Goal: Task Accomplishment & Management: Use online tool/utility

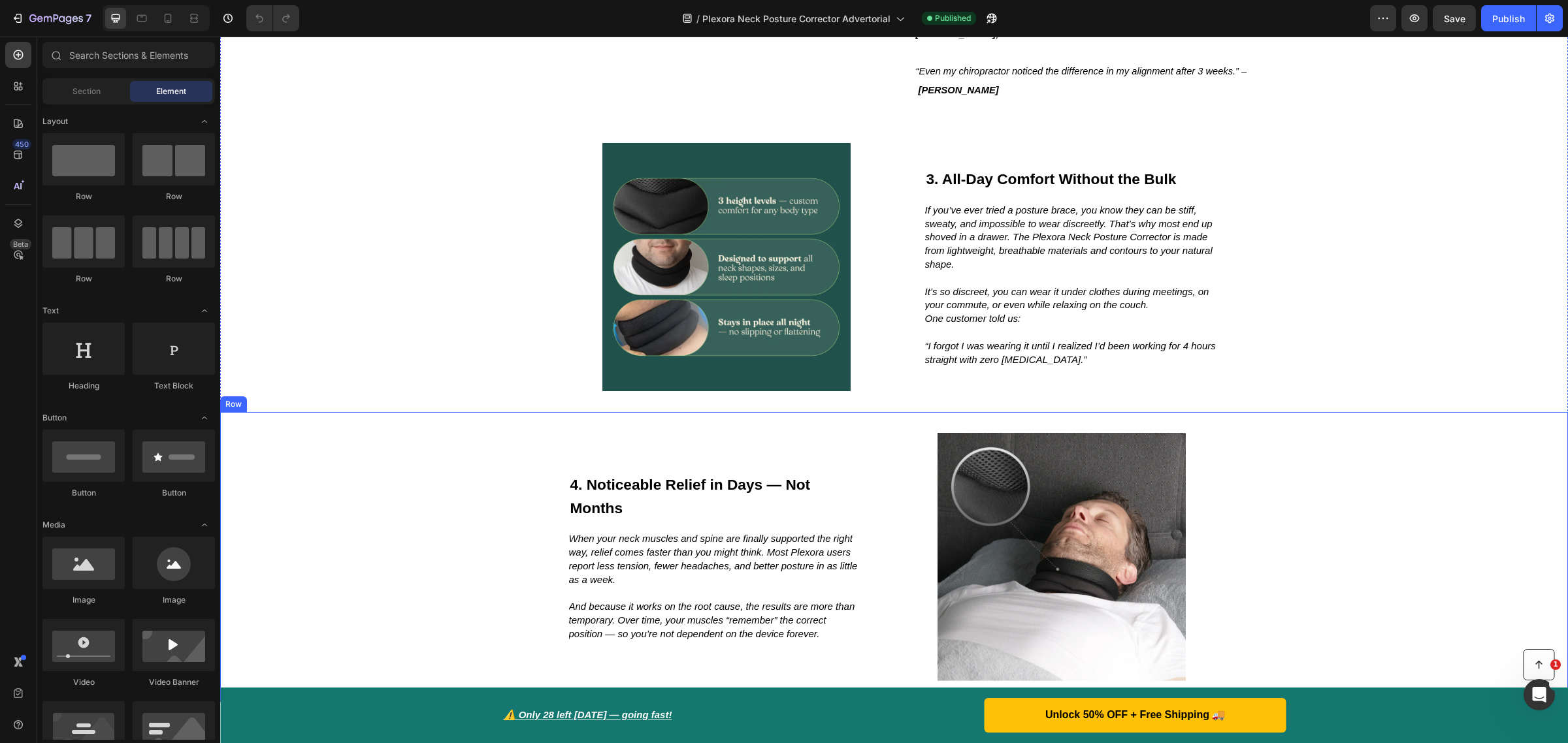
scroll to position [1469, 0]
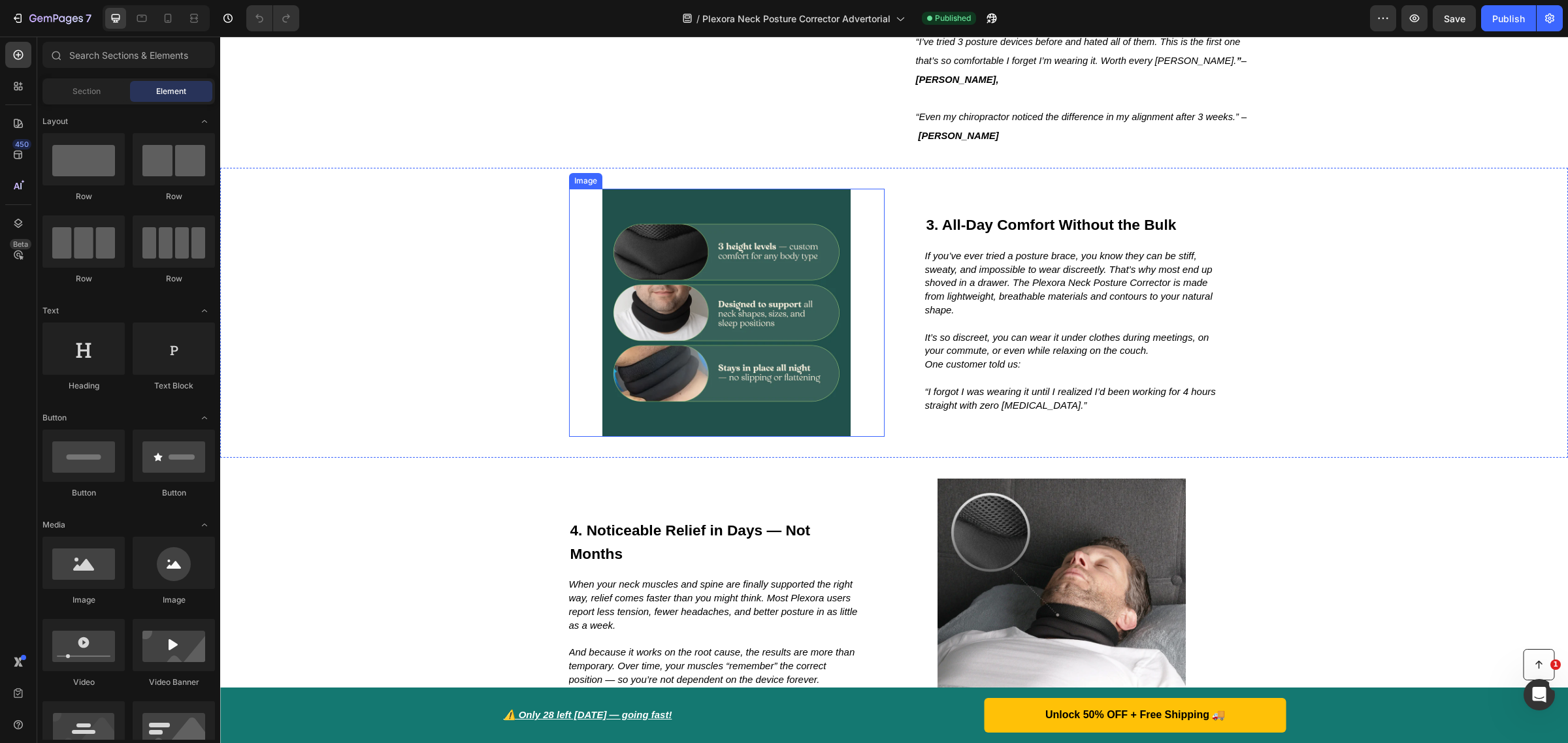
click at [716, 402] on img at bounding box center [727, 312] width 316 height 248
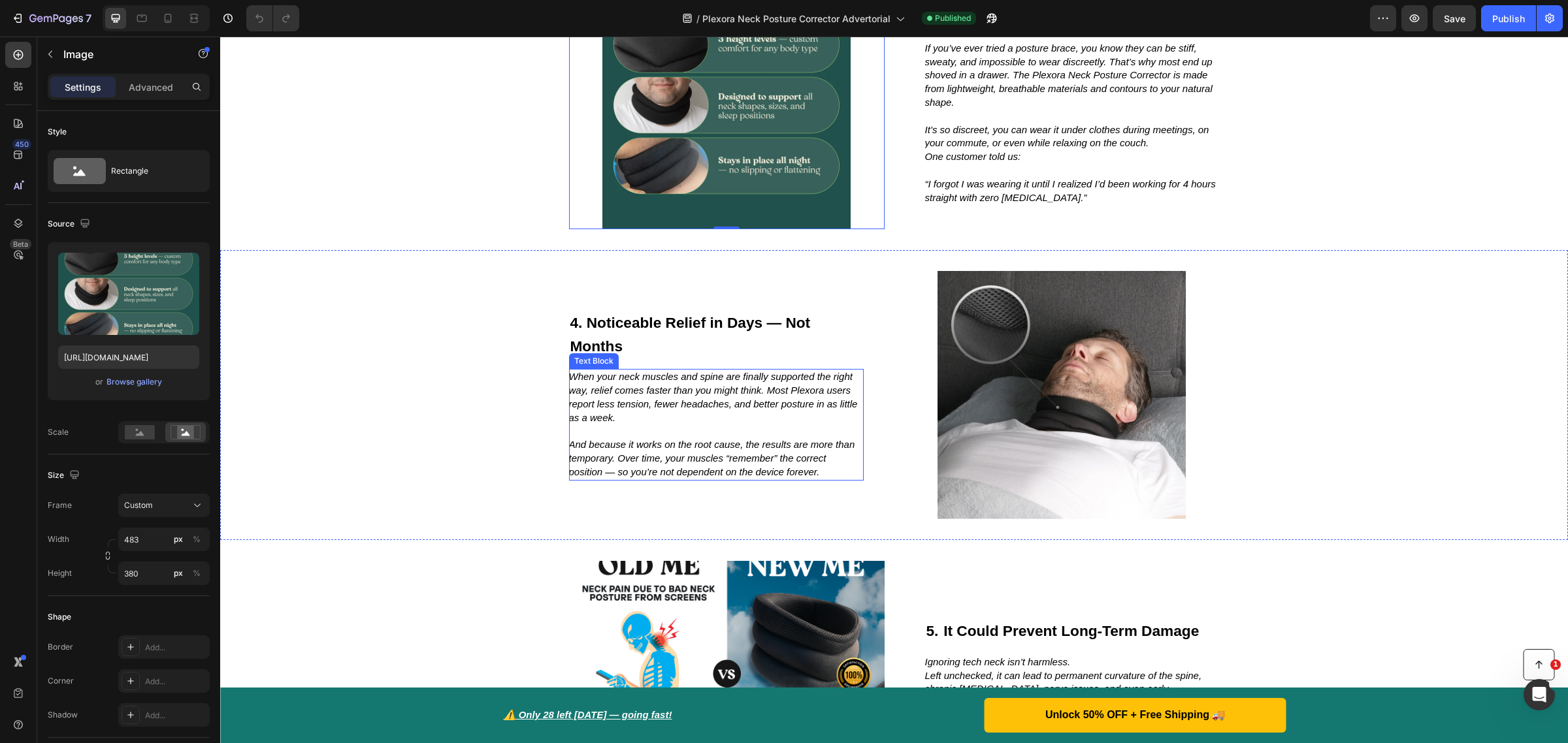
scroll to position [1632, 0]
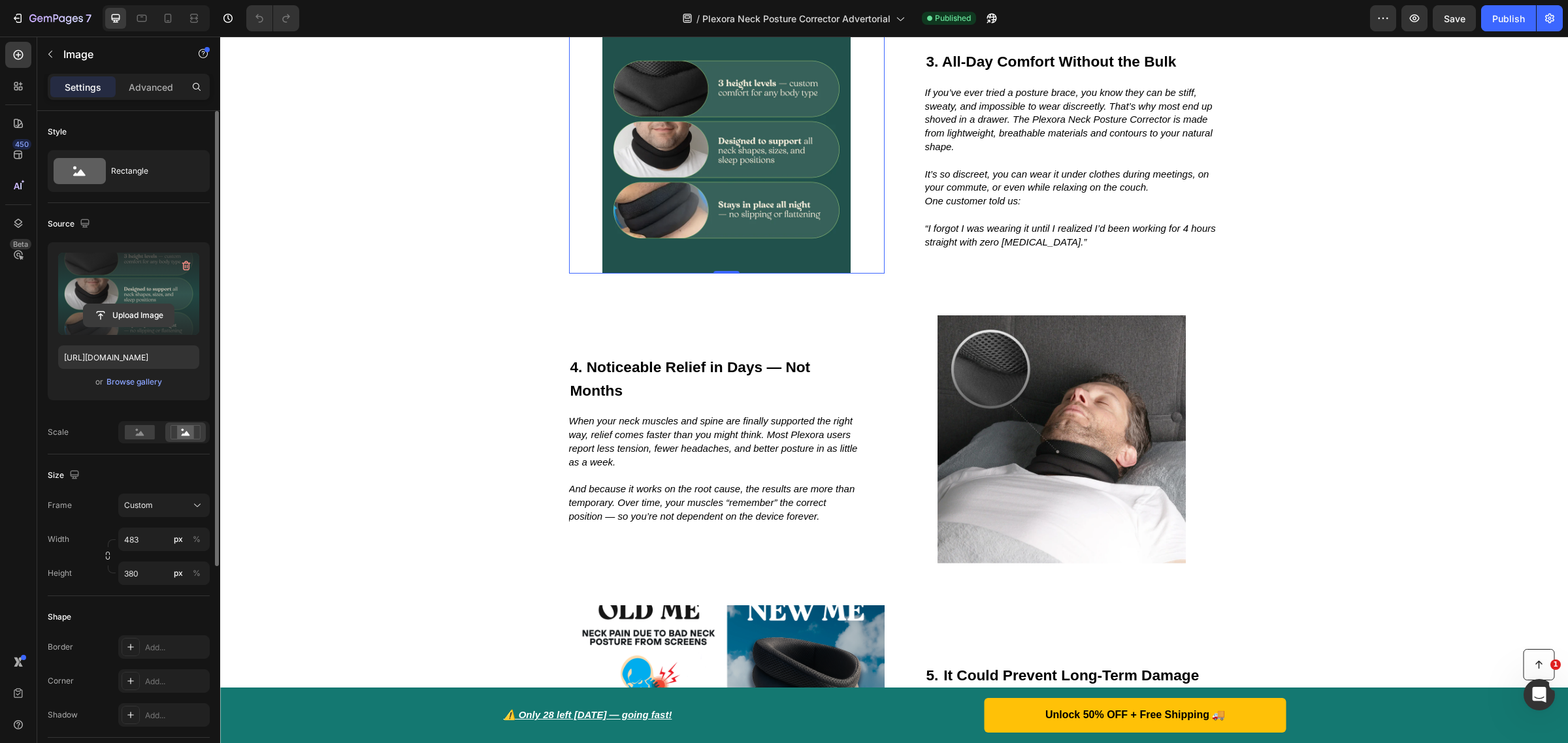
click at [160, 311] on input "file" at bounding box center [129, 315] width 90 height 22
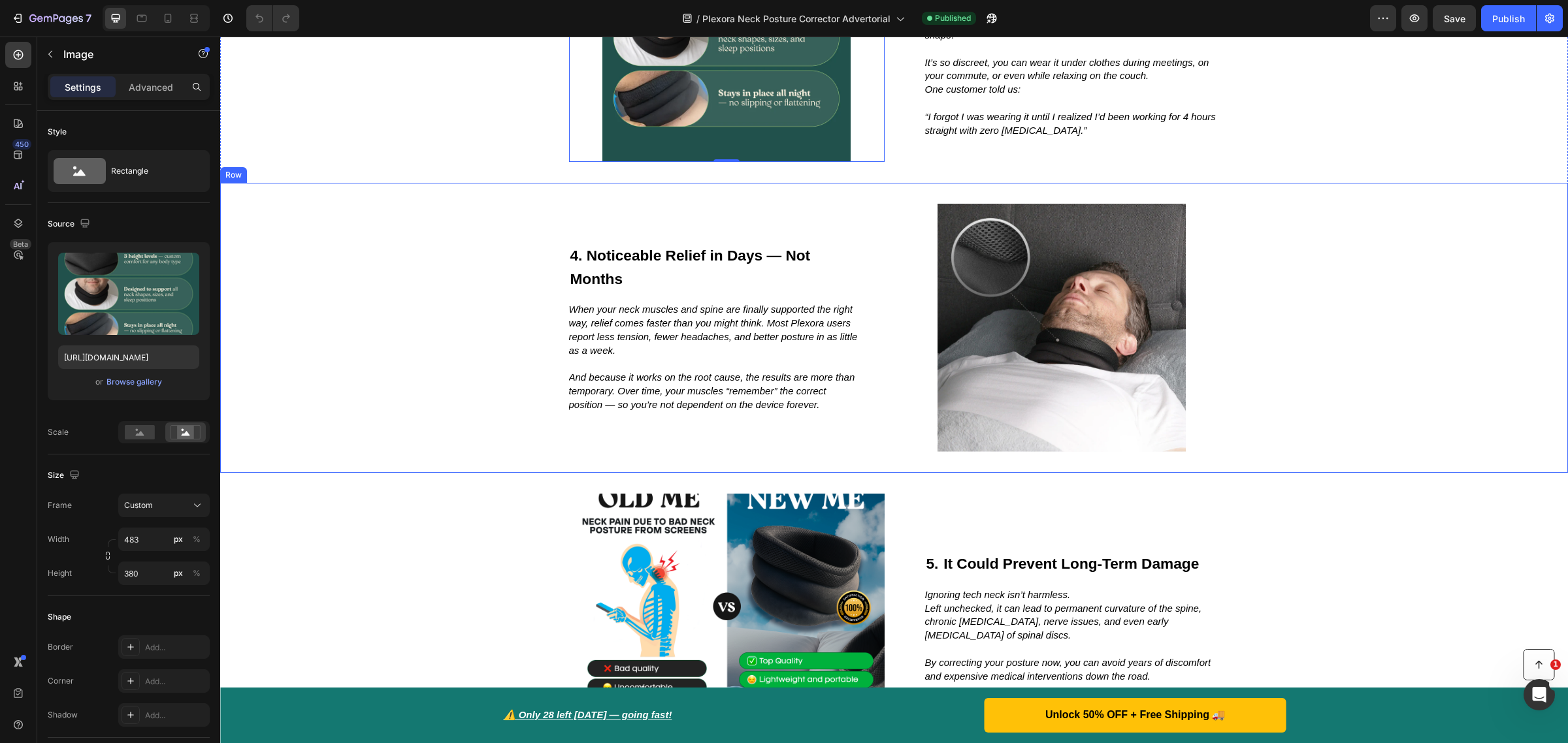
scroll to position [1795, 0]
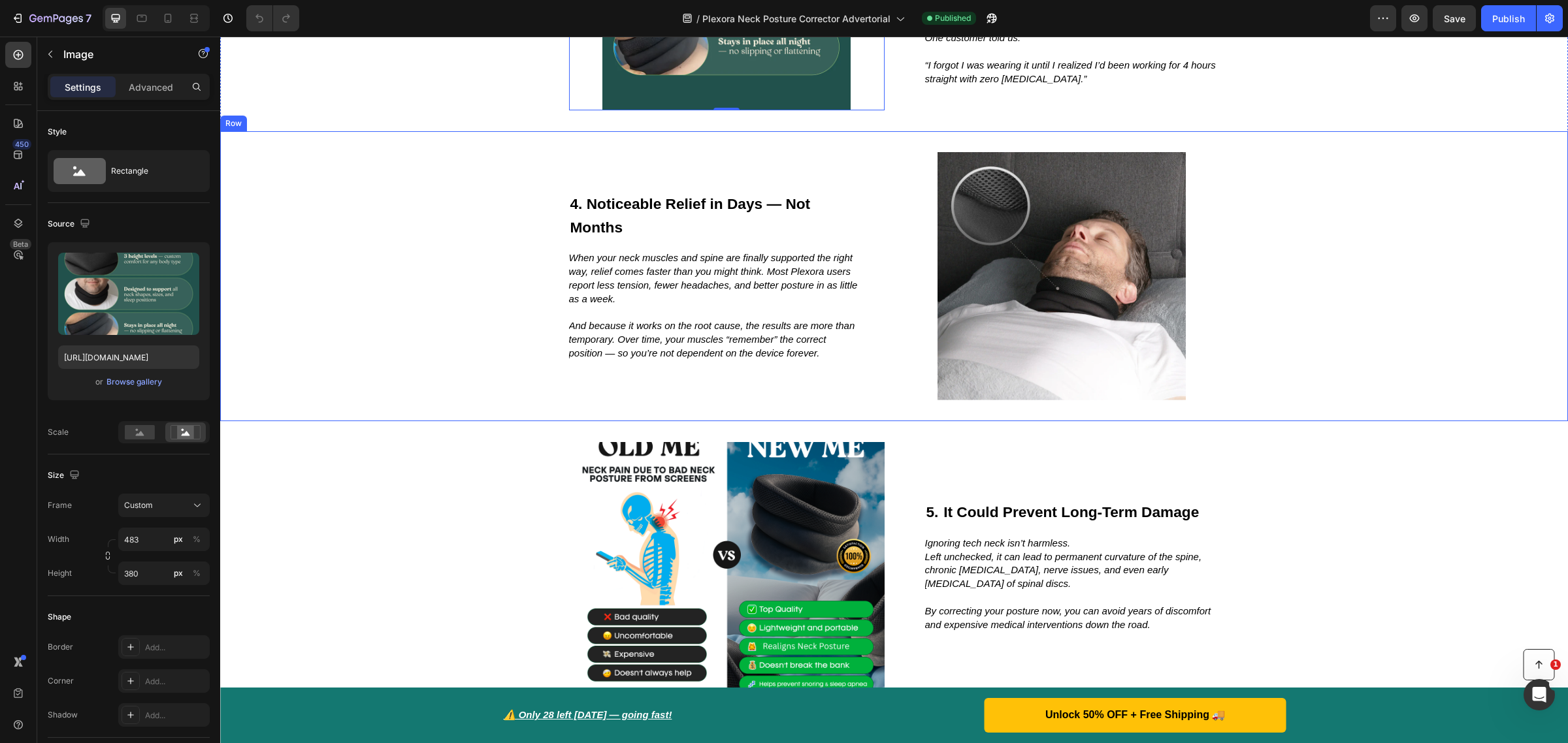
click at [442, 348] on div "4. Noticeable Relief in Days — Not Months Heading When your neck muscles and sp…" at bounding box center [894, 276] width 1348 height 290
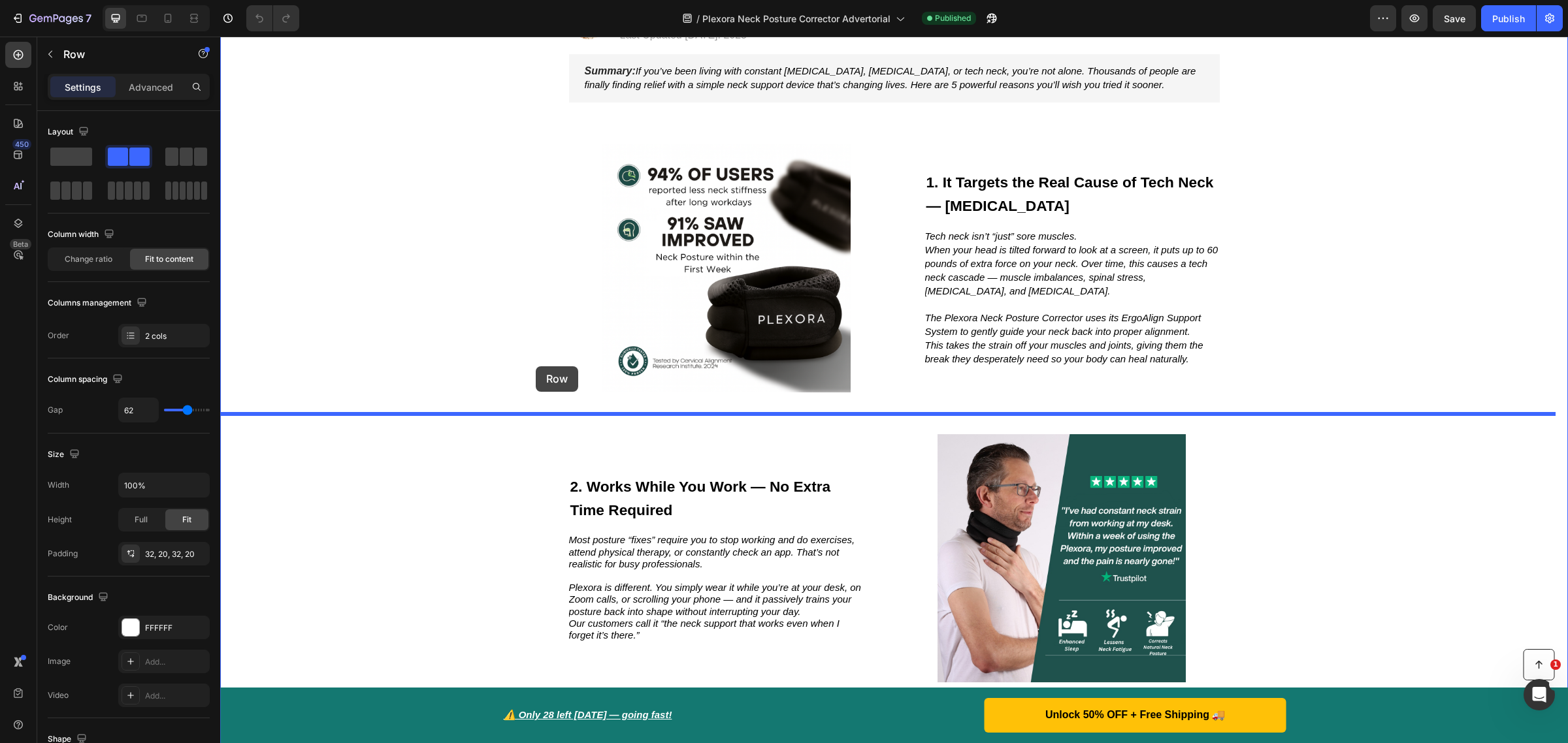
scroll to position [245, 0]
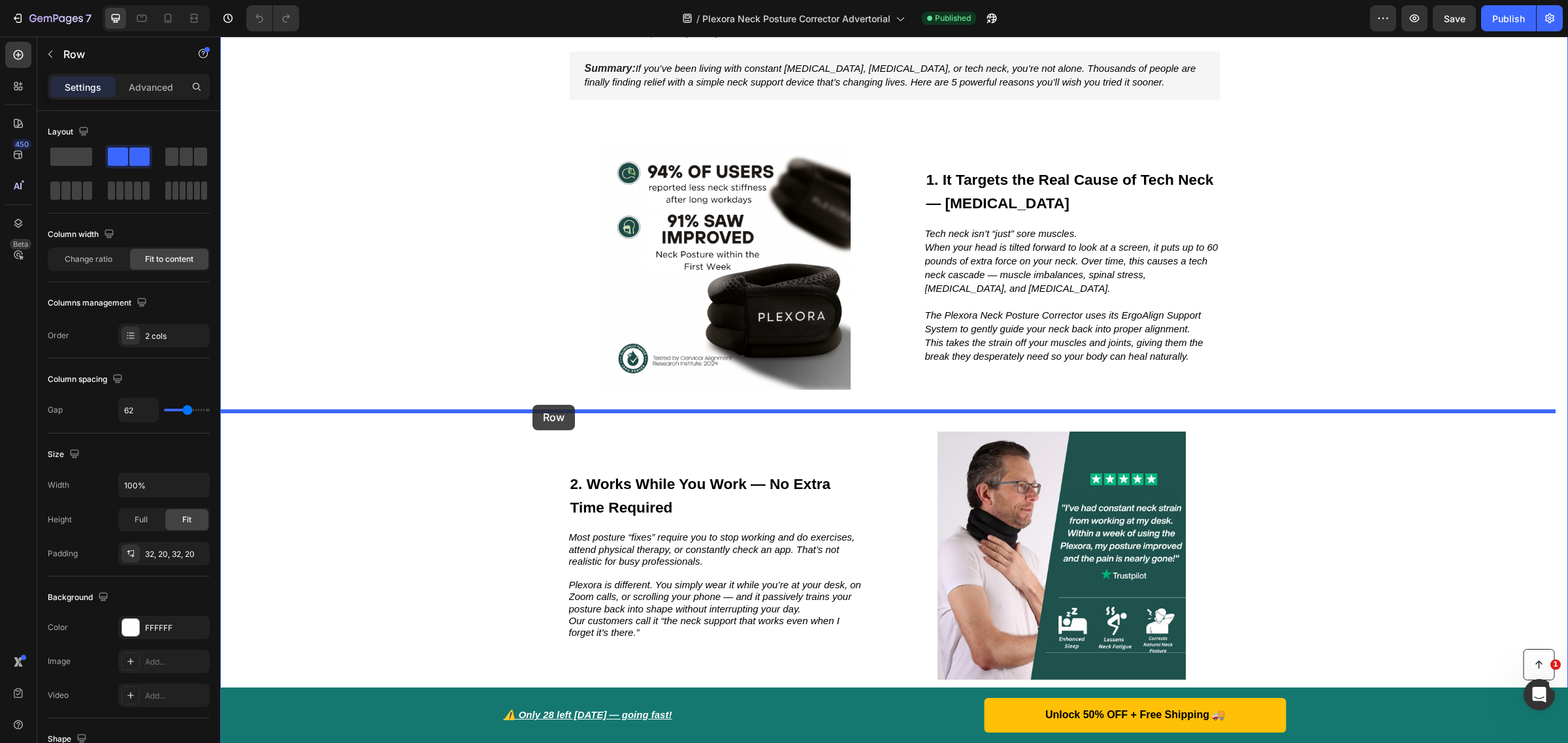
drag, startPoint x: 346, startPoint y: 250, endPoint x: 532, endPoint y: 405, distance: 242.1
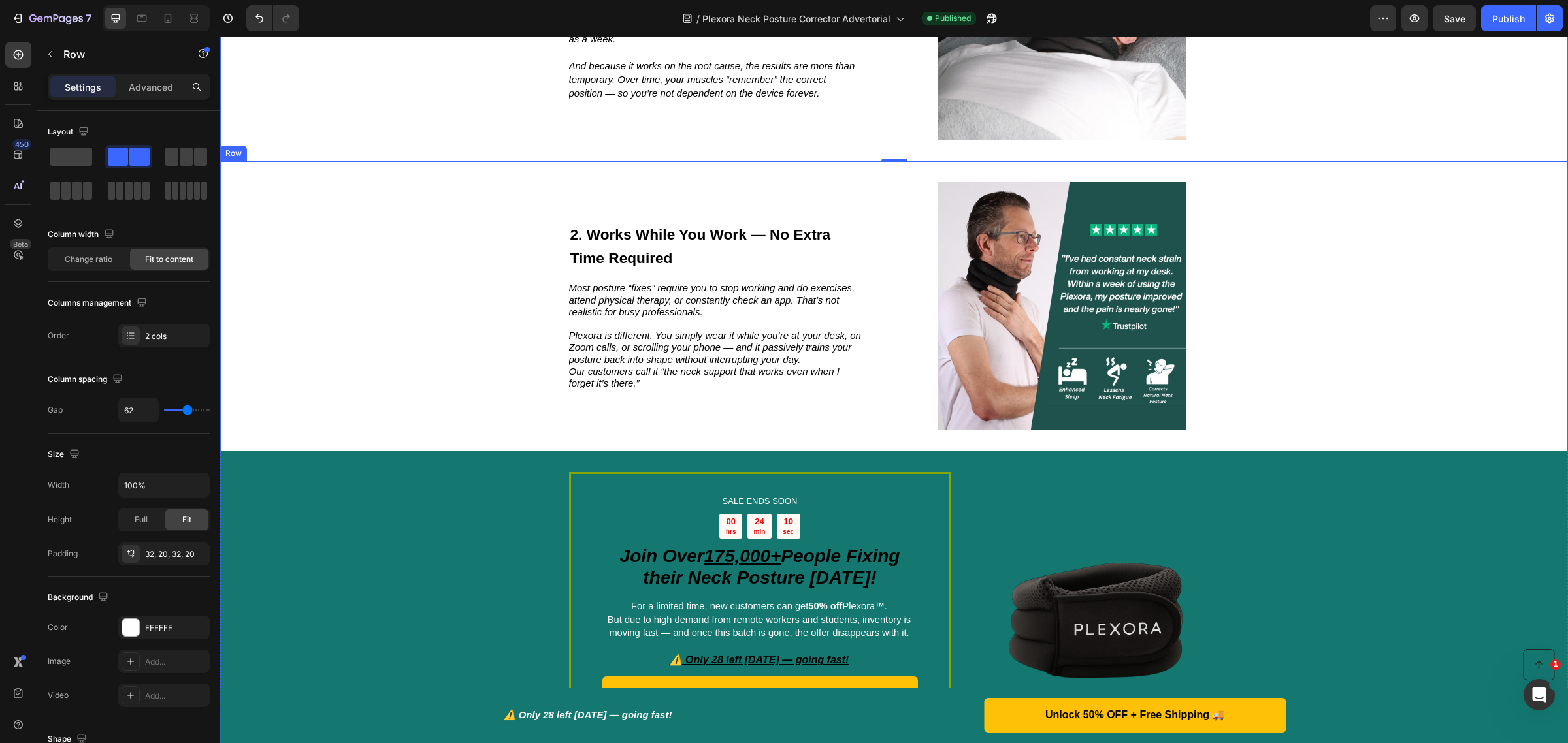
scroll to position [816, 0]
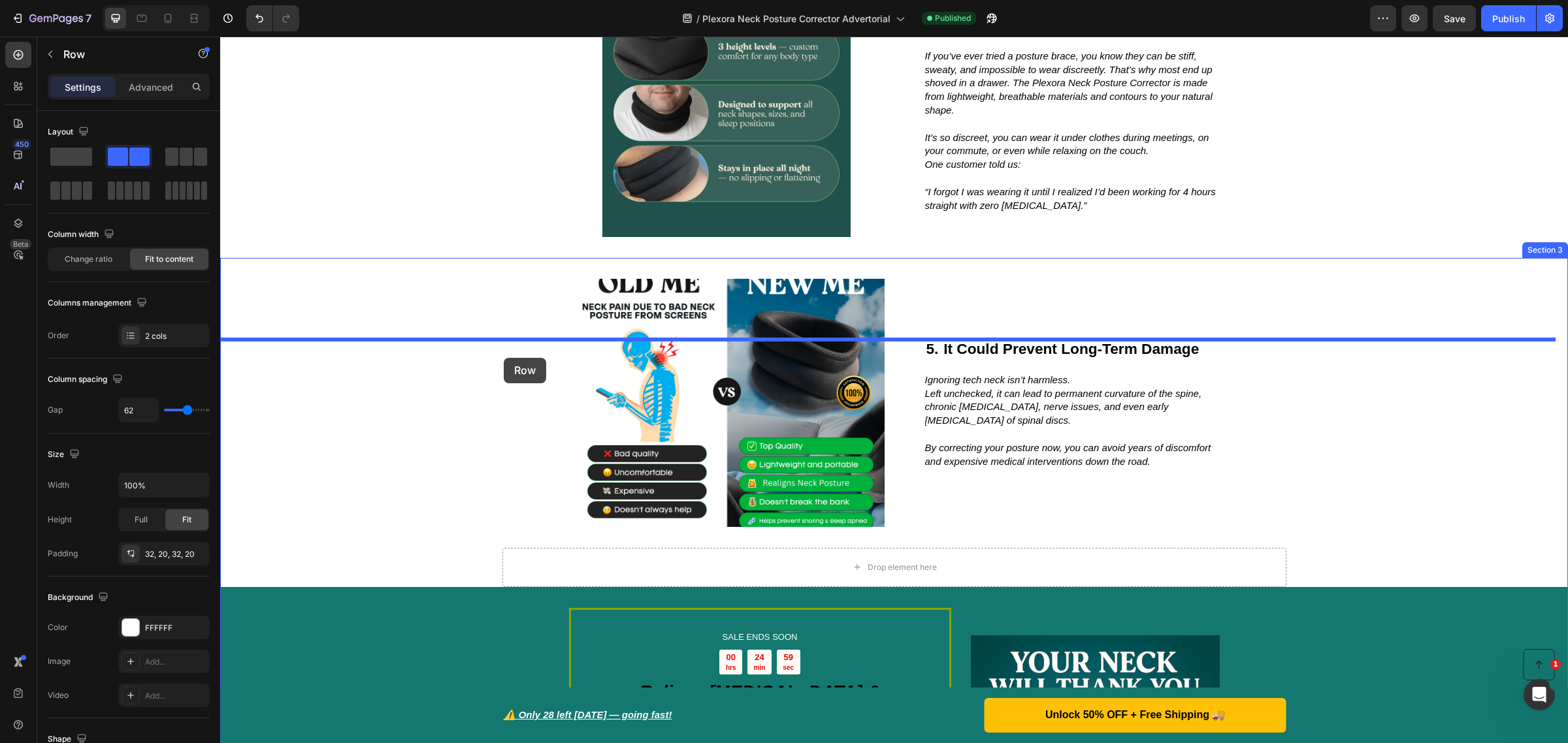
drag, startPoint x: 451, startPoint y: 265, endPoint x: 504, endPoint y: 356, distance: 105.3
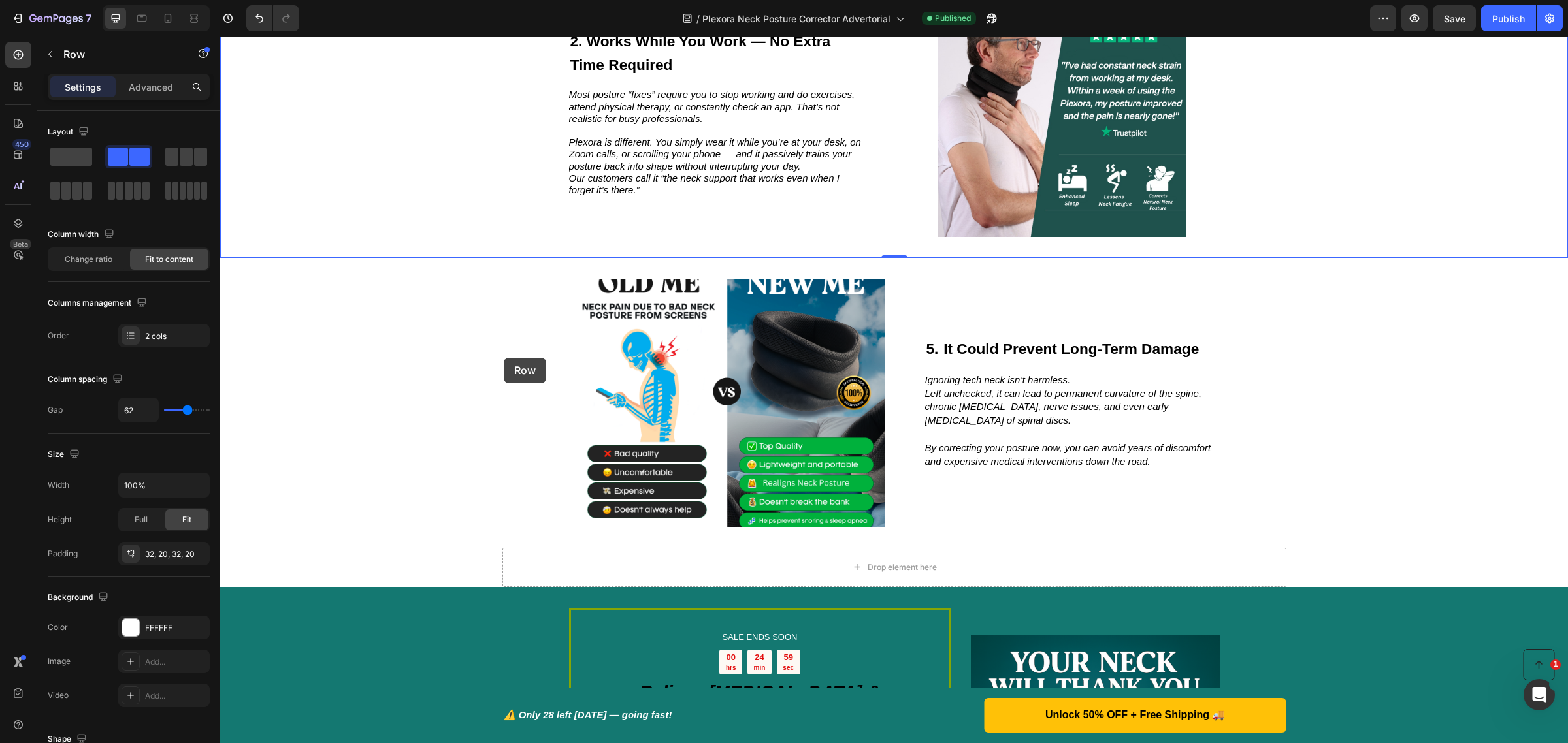
scroll to position [1669, 0]
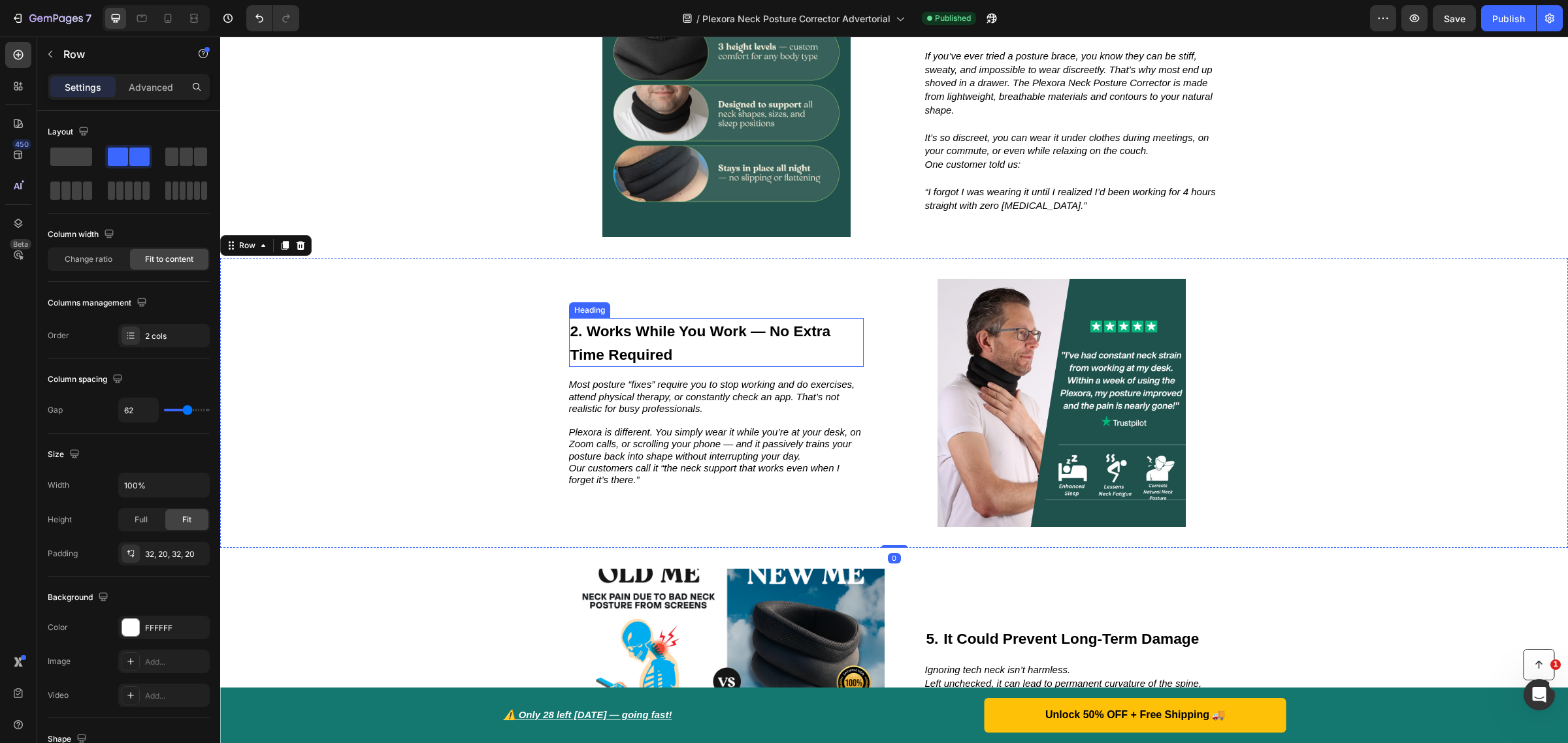
click at [570, 363] on strong "2. Works While You Work — No Extra Time Required" at bounding box center [700, 342] width 261 height 41
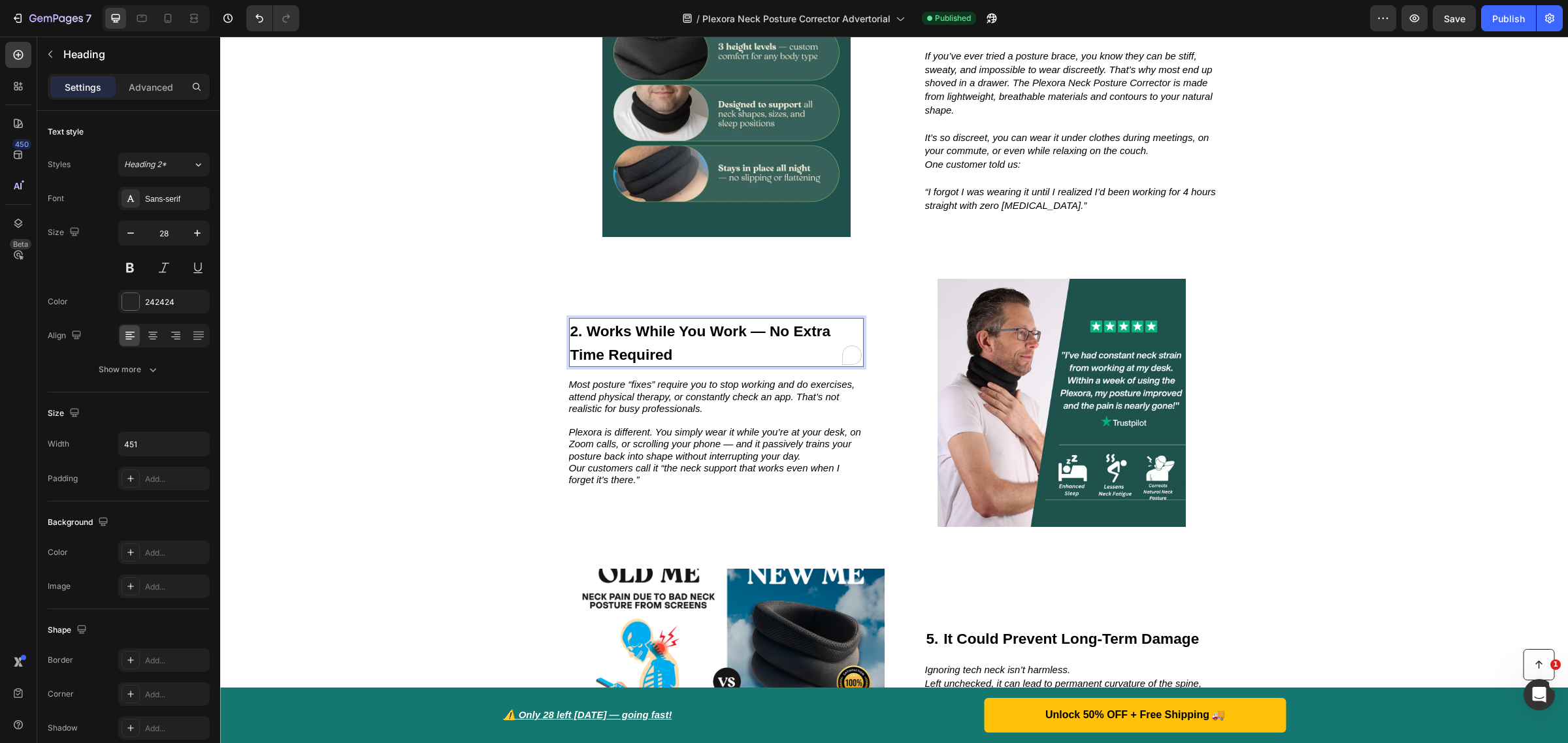
click at [573, 363] on strong "2. Works While You Work — No Extra Time Required" at bounding box center [700, 342] width 261 height 41
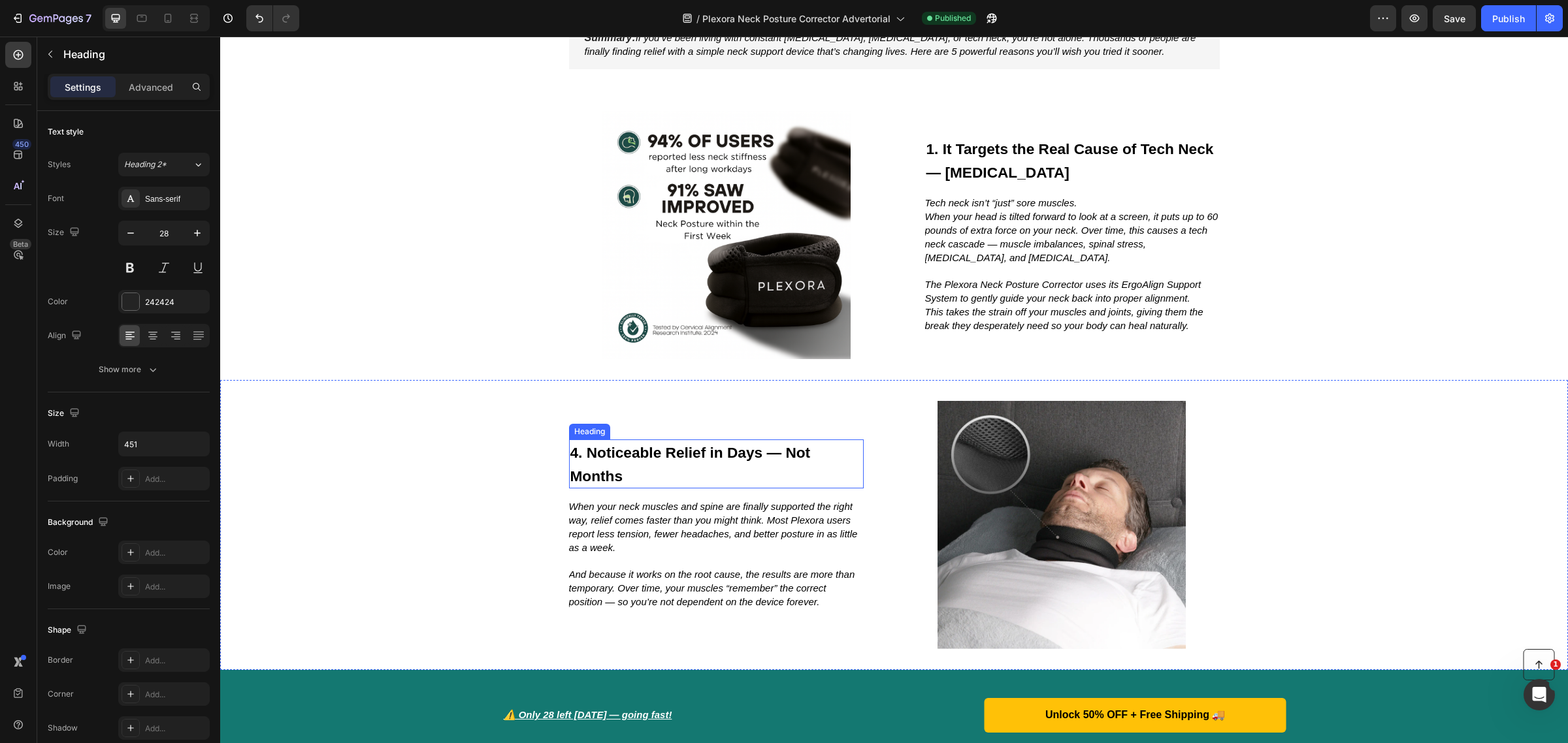
scroll to position [282, 0]
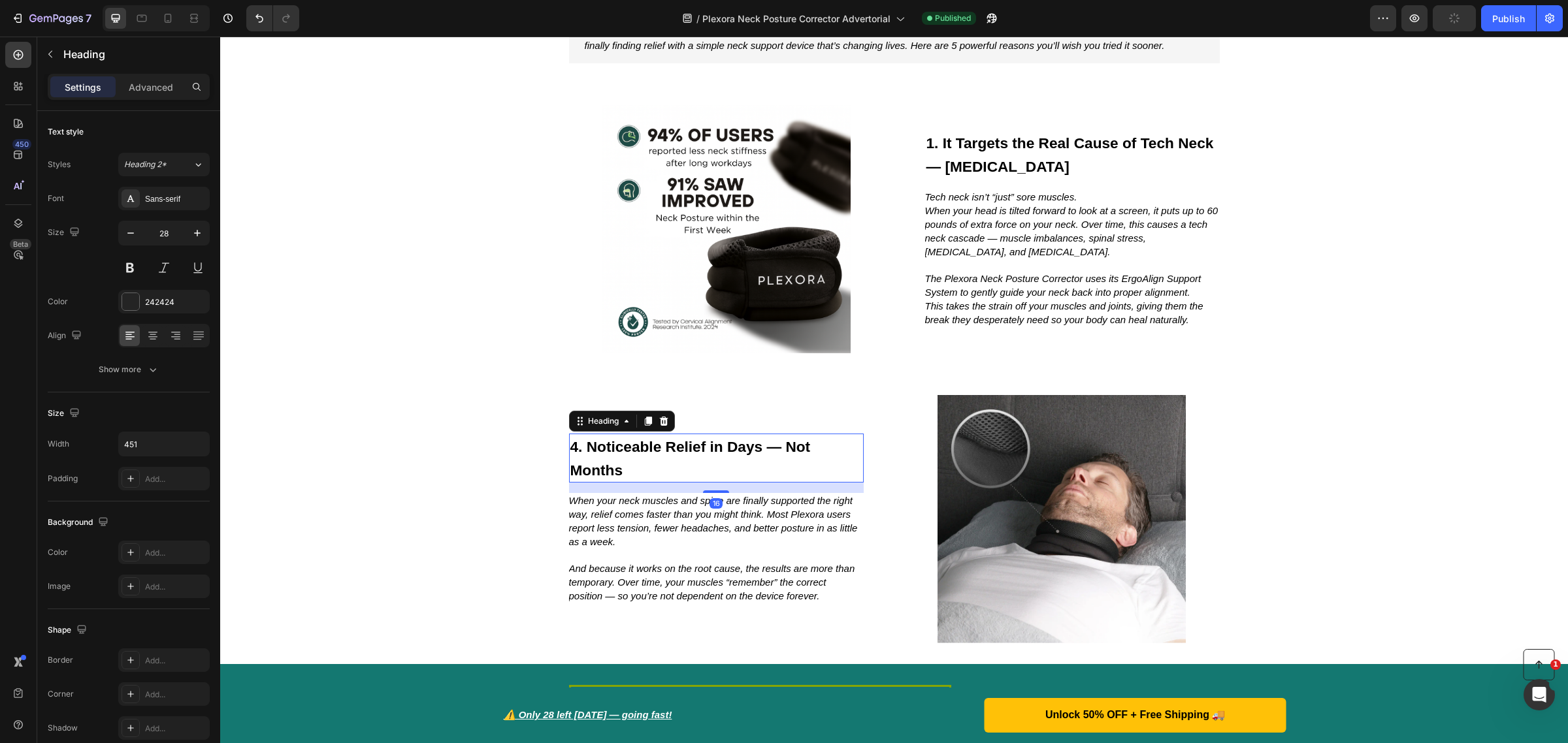
click at [570, 452] on strong "4. Noticeable Relief in Days — Not Months" at bounding box center [690, 459] width 240 height 41
click at [572, 451] on strong "4. Noticeable Relief in Days — Not Months" at bounding box center [690, 459] width 240 height 41
click at [1070, 167] on strong "— [MEDICAL_DATA]" at bounding box center [998, 167] width 143 height 17
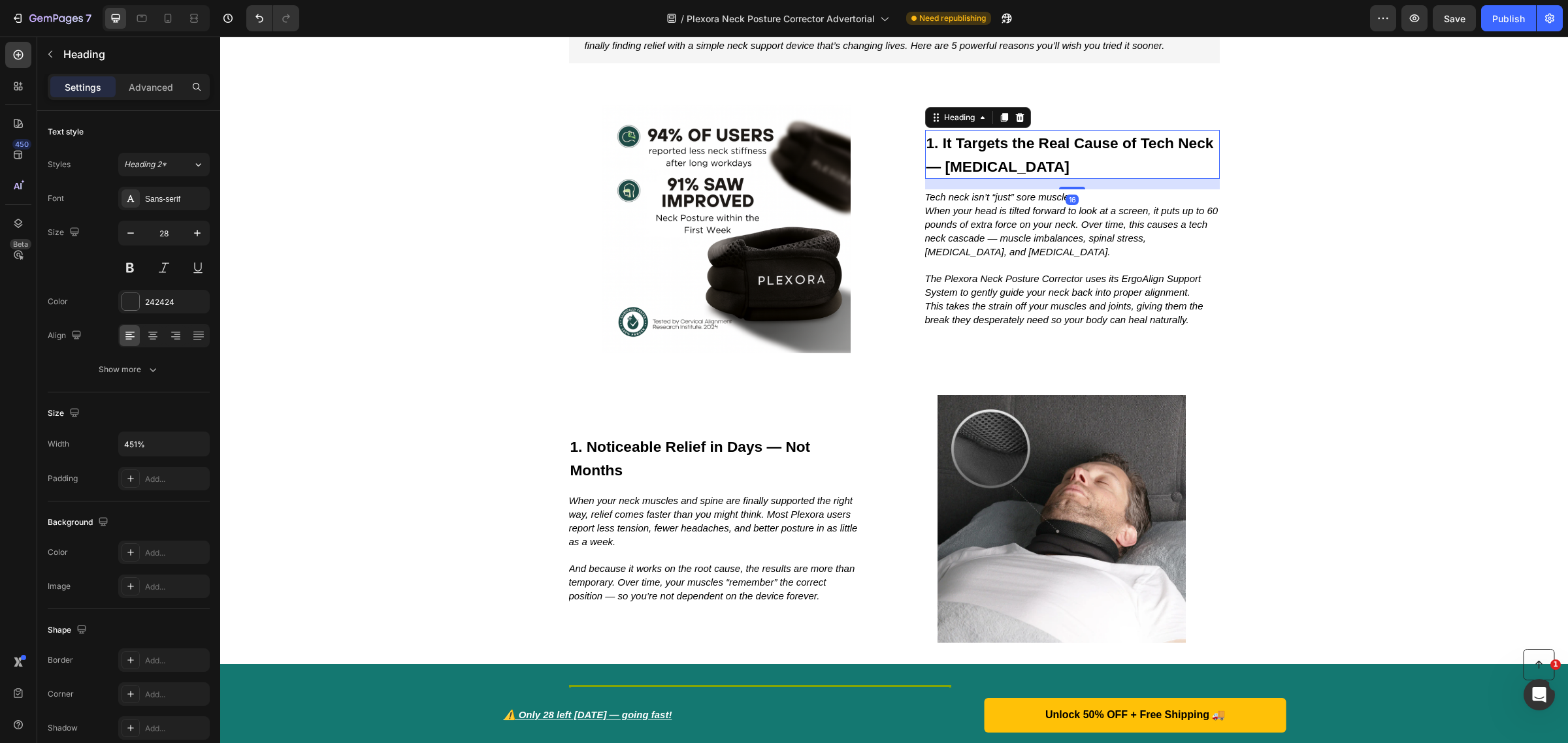
click at [1106, 167] on h2 "1. It Targets the Real Cause of Tech Neck — [MEDICAL_DATA]" at bounding box center [1072, 154] width 295 height 49
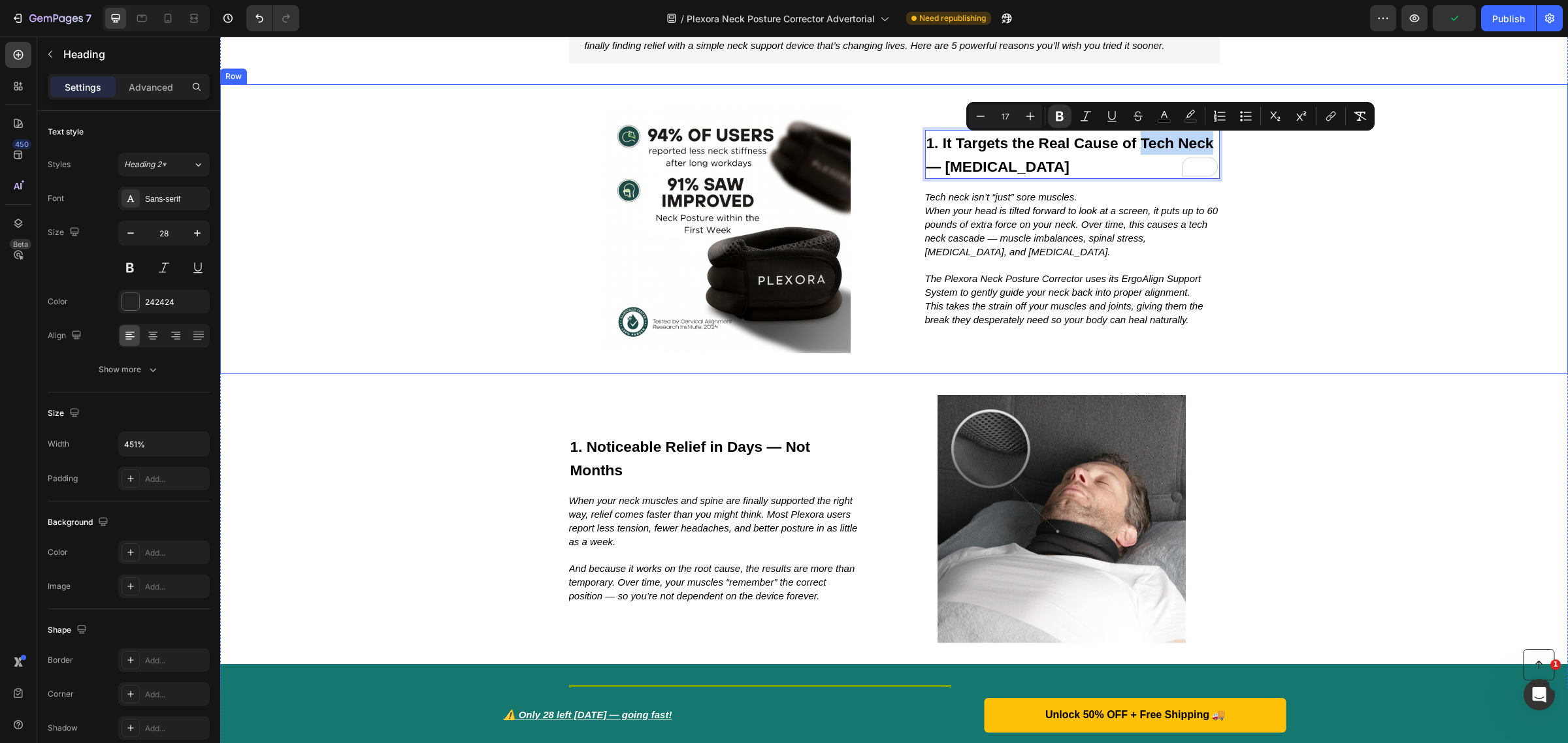
drag, startPoint x: 1161, startPoint y: 147, endPoint x: 1212, endPoint y: 147, distance: 51.0
click at [1212, 147] on h2 "1. It Targets the Real Cause of Tech Neck — [MEDICAL_DATA]" at bounding box center [1072, 154] width 295 height 49
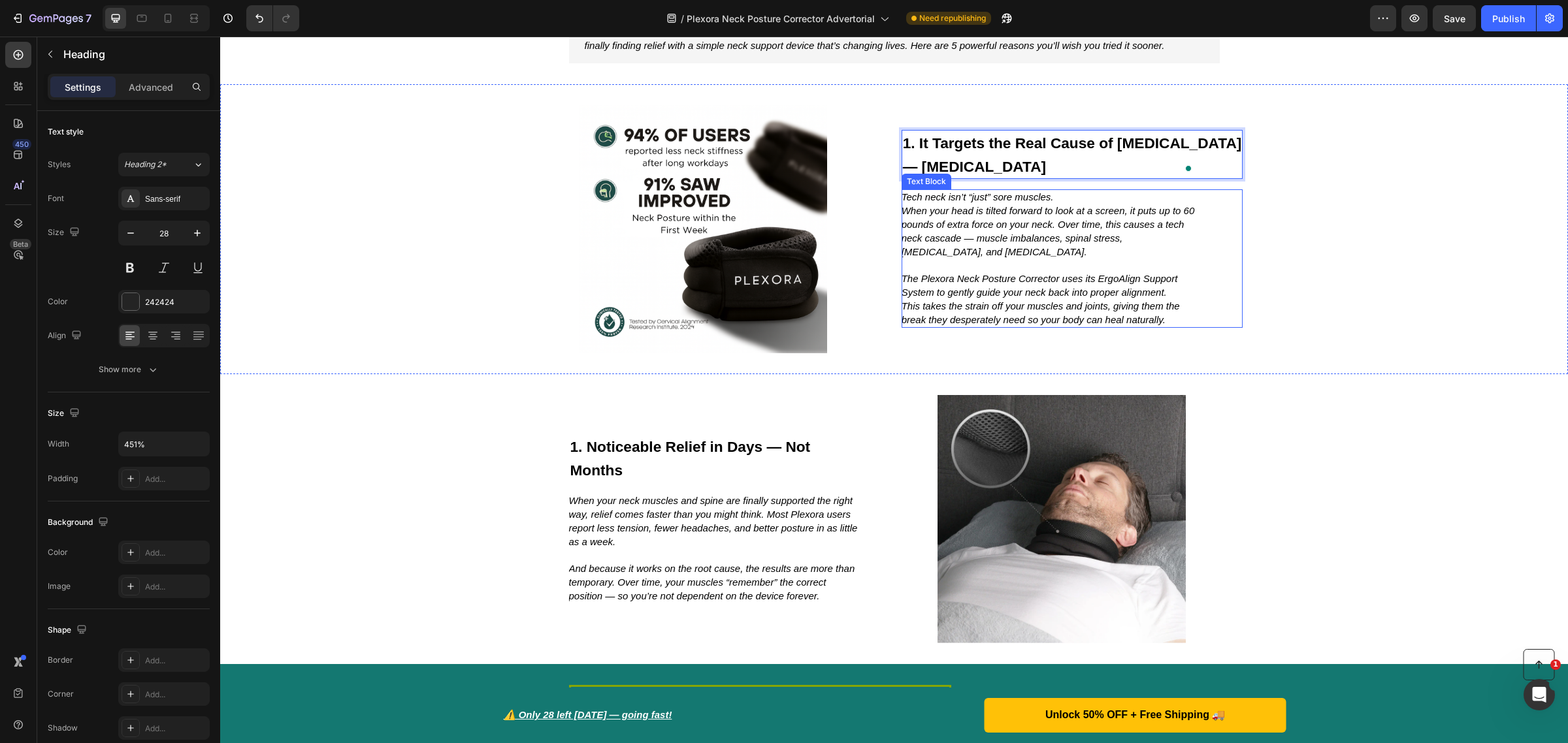
click at [930, 190] on div "Tech neck isn’t “just” sore muscles. When your head is tilted forward to look a…" at bounding box center [1072, 259] width 342 height 138
click at [955, 197] on icon "Tech neck isn’t “just” sore muscles." at bounding box center [977, 197] width 152 height 11
drag, startPoint x: 965, startPoint y: 198, endPoint x: 924, endPoint y: 201, distance: 41.1
click at [924, 201] on icon "Tech neck isn’t “just” sore muscles." at bounding box center [977, 197] width 152 height 11
click at [1281, 242] on div "Image ⁠⁠⁠⁠⁠⁠⁠ 1. It Targets the Real Cause of [MEDICAL_DATA] — [MEDICAL_DATA] H…" at bounding box center [894, 228] width 1348 height 290
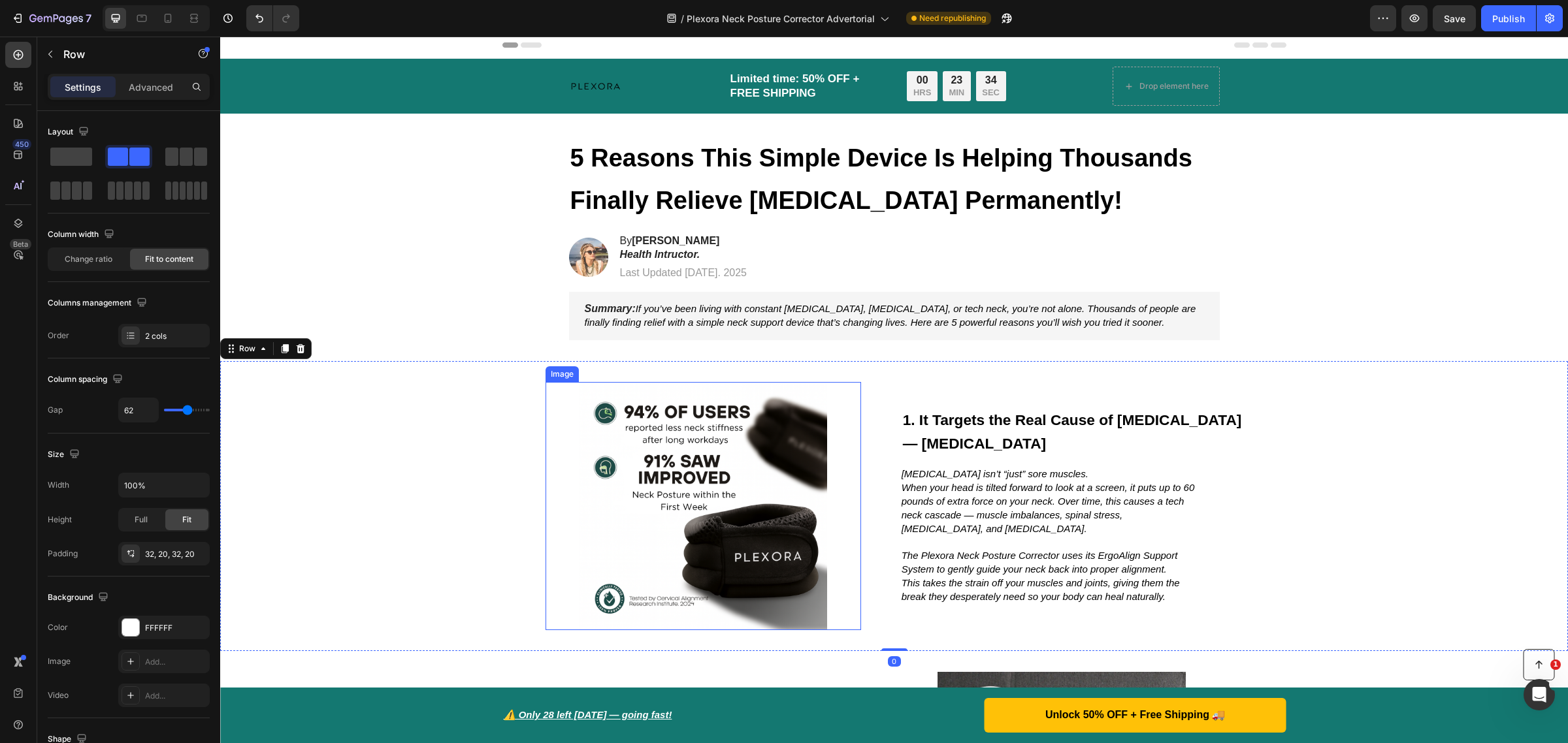
scroll to position [0, 0]
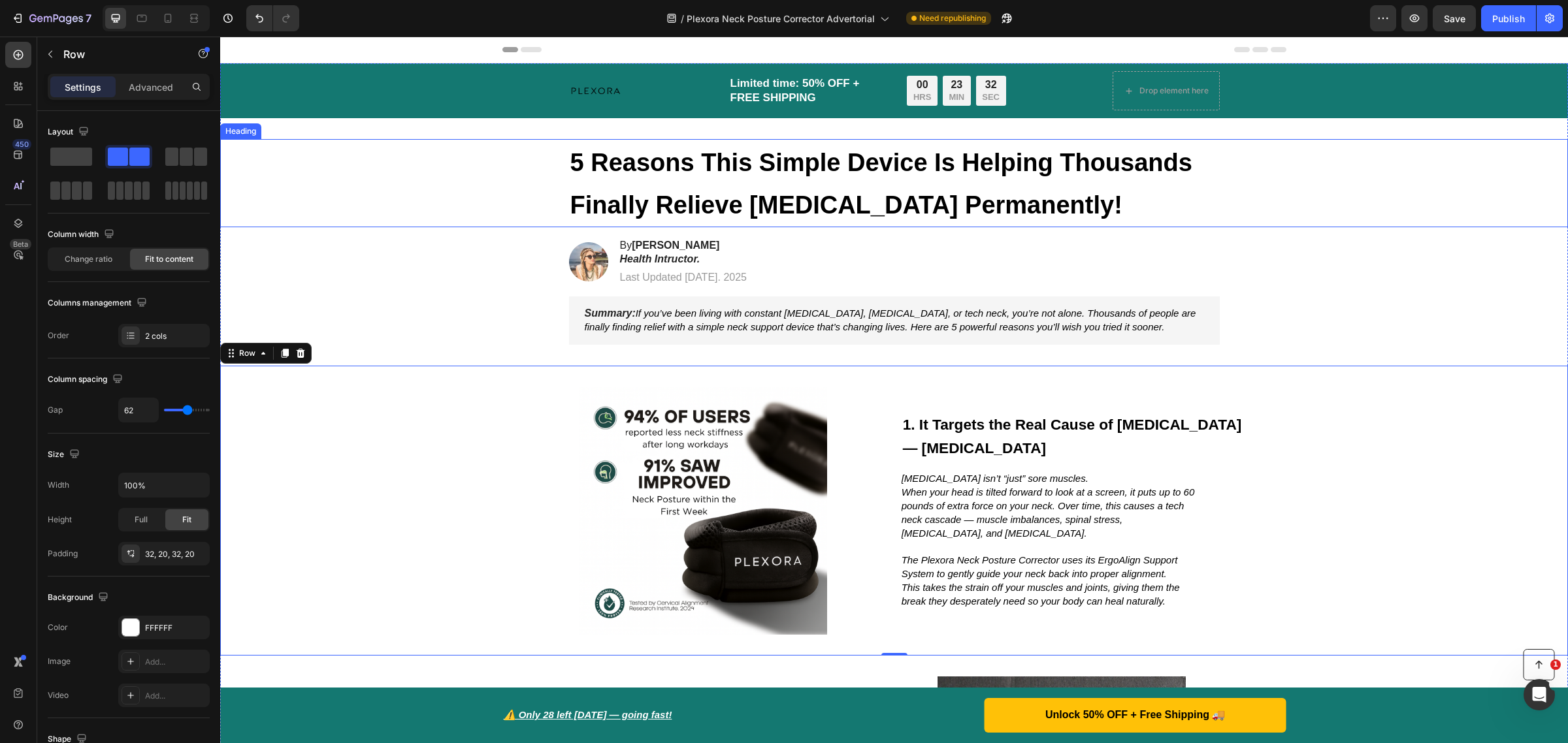
click at [802, 188] on h1 "5 Reasons This Simple Device Is Helping Thousands Finally Relieve [MEDICAL_DATA…" at bounding box center [895, 183] width 650 height 88
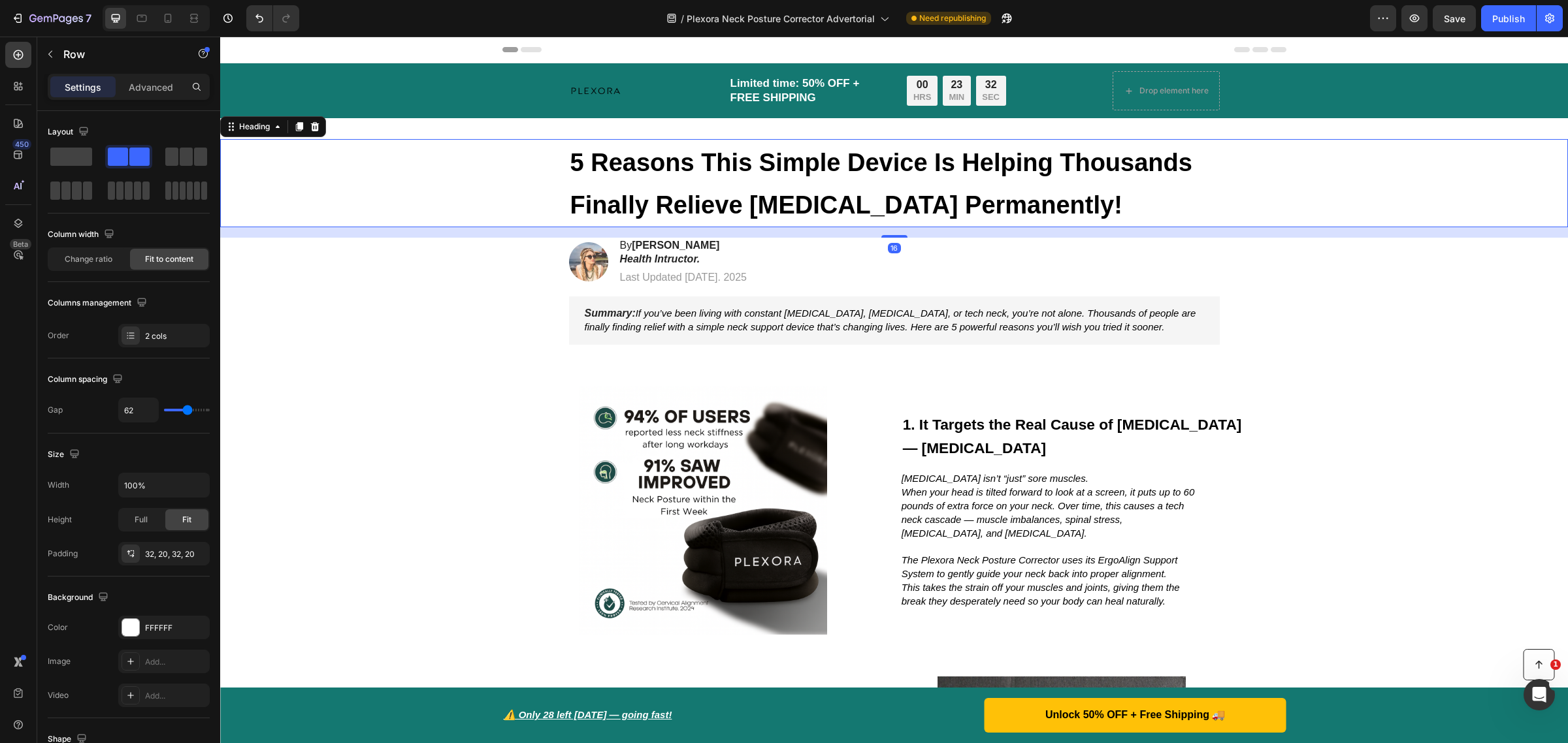
click at [802, 188] on h1 "5 Reasons This Simple Device Is Helping Thousands Finally Relieve [MEDICAL_DATA…" at bounding box center [895, 183] width 650 height 88
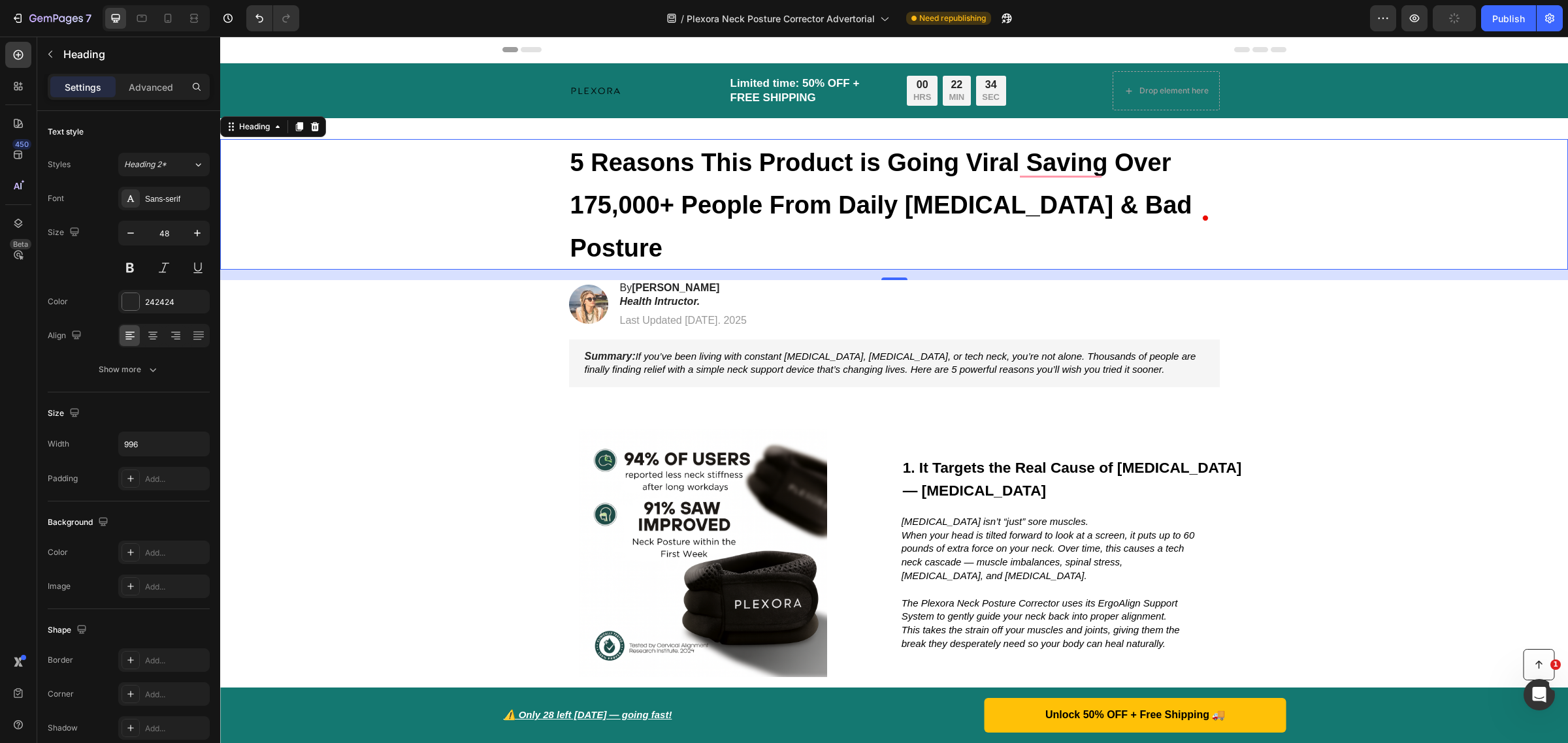
drag, startPoint x: 1229, startPoint y: 203, endPoint x: 796, endPoint y: 201, distance: 433.0
click at [796, 201] on div "5 Reasons This Product is Going Viral Saving Over 175,000+ People From Daily [M…" at bounding box center [894, 204] width 1322 height 131
drag, startPoint x: 556, startPoint y: 158, endPoint x: 755, endPoint y: 188, distance: 201.2
click at [755, 188] on div "5 Reasons This Product is Going Viral Saving Over 175,000+ People From Daily [M…" at bounding box center [894, 204] width 1322 height 131
click at [580, 160] on strong "5 Reasons This Product is Going Viral Saving Over 175,000+ People From Daily [M…" at bounding box center [881, 205] width 622 height 113
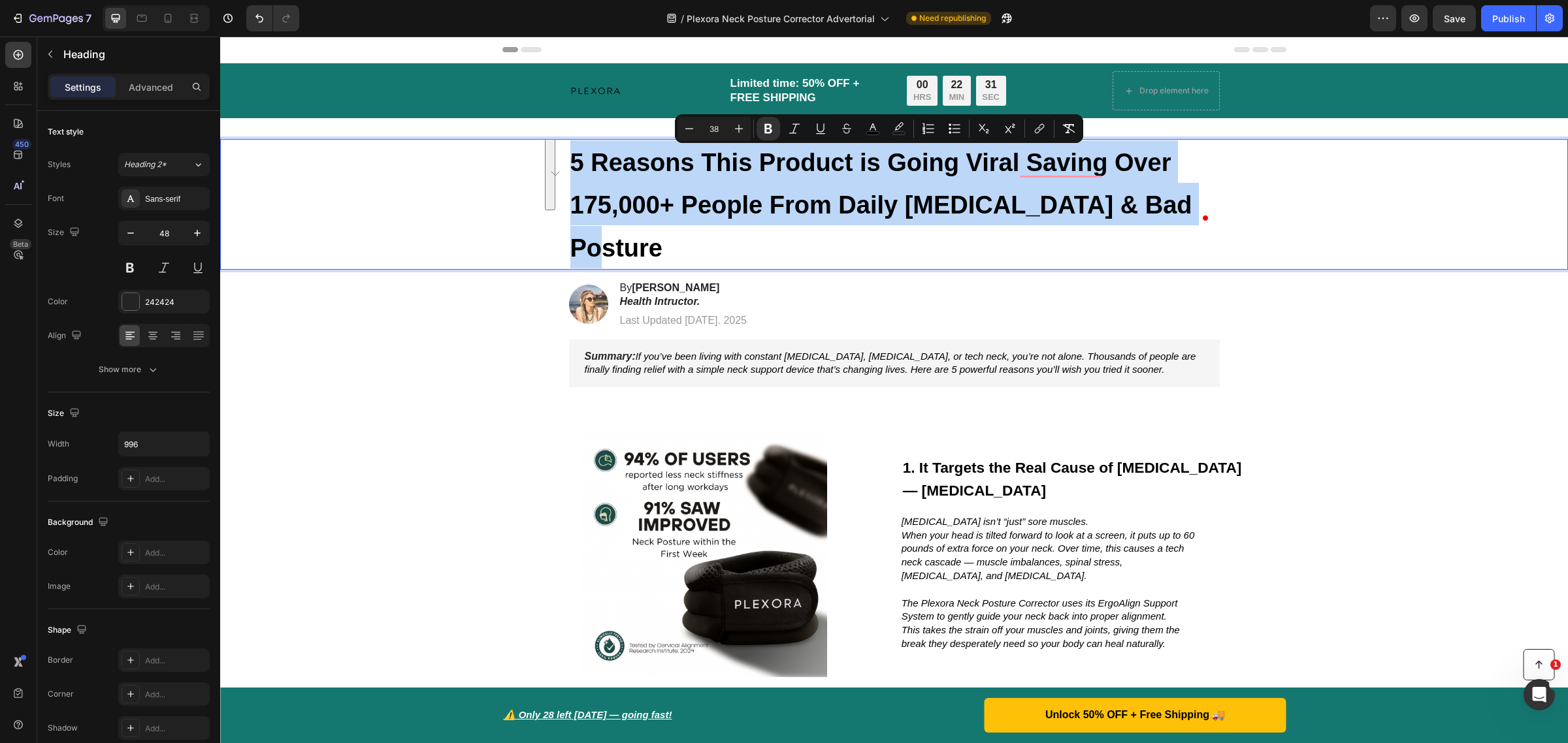
drag, startPoint x: 564, startPoint y: 160, endPoint x: 1216, endPoint y: 200, distance: 653.2
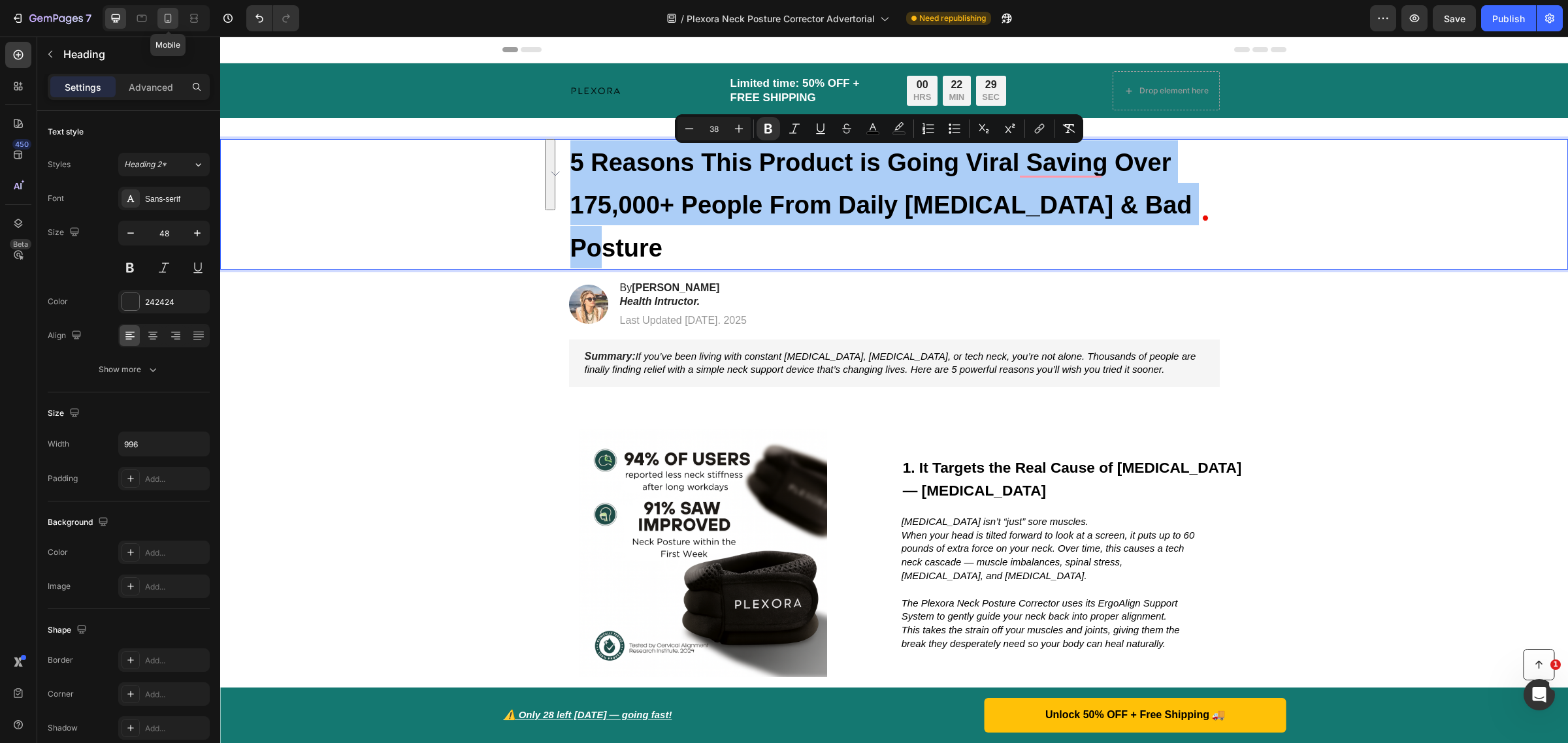
click at [162, 19] on icon at bounding box center [168, 18] width 13 height 13
type input "35"
type input "100%"
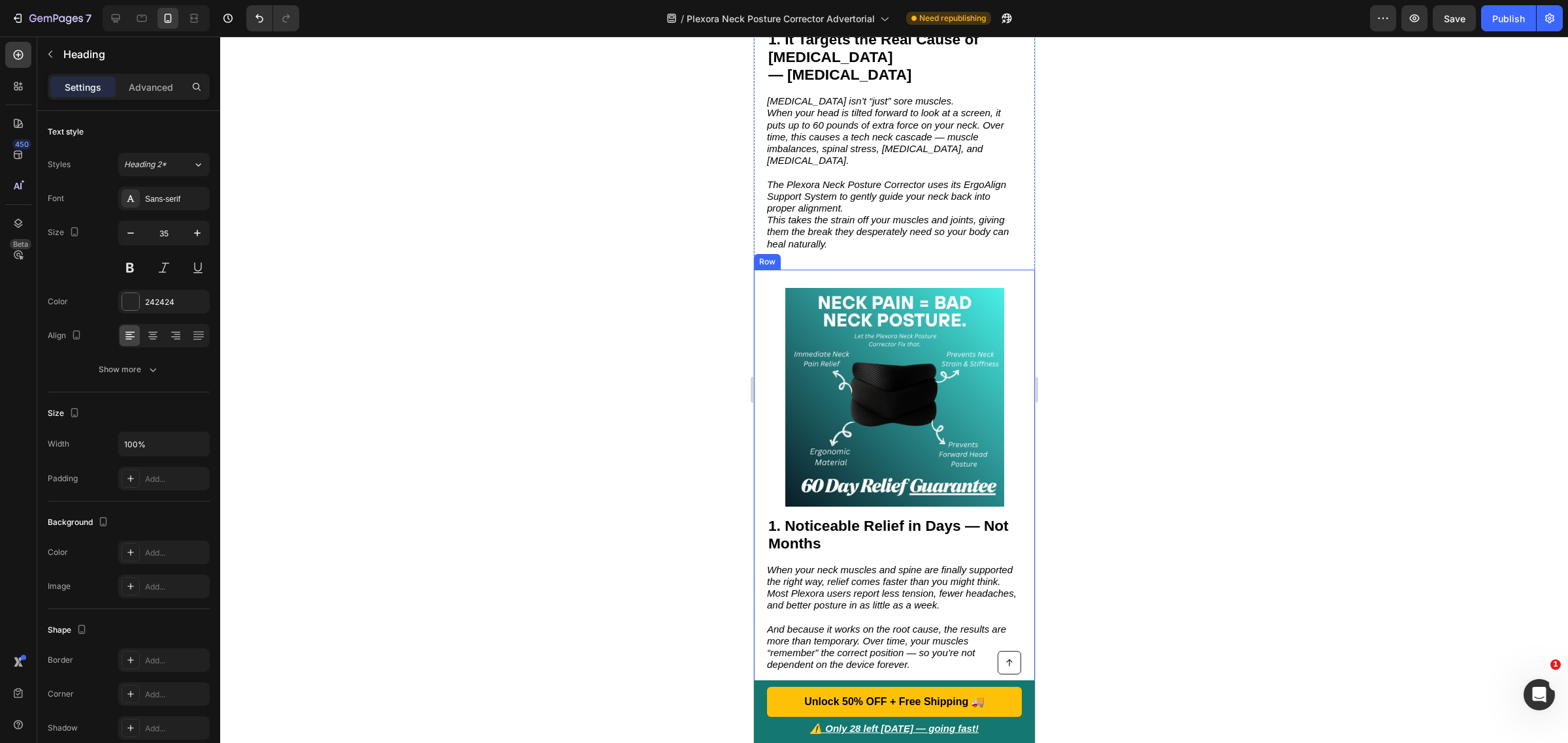
scroll to position [781, 0]
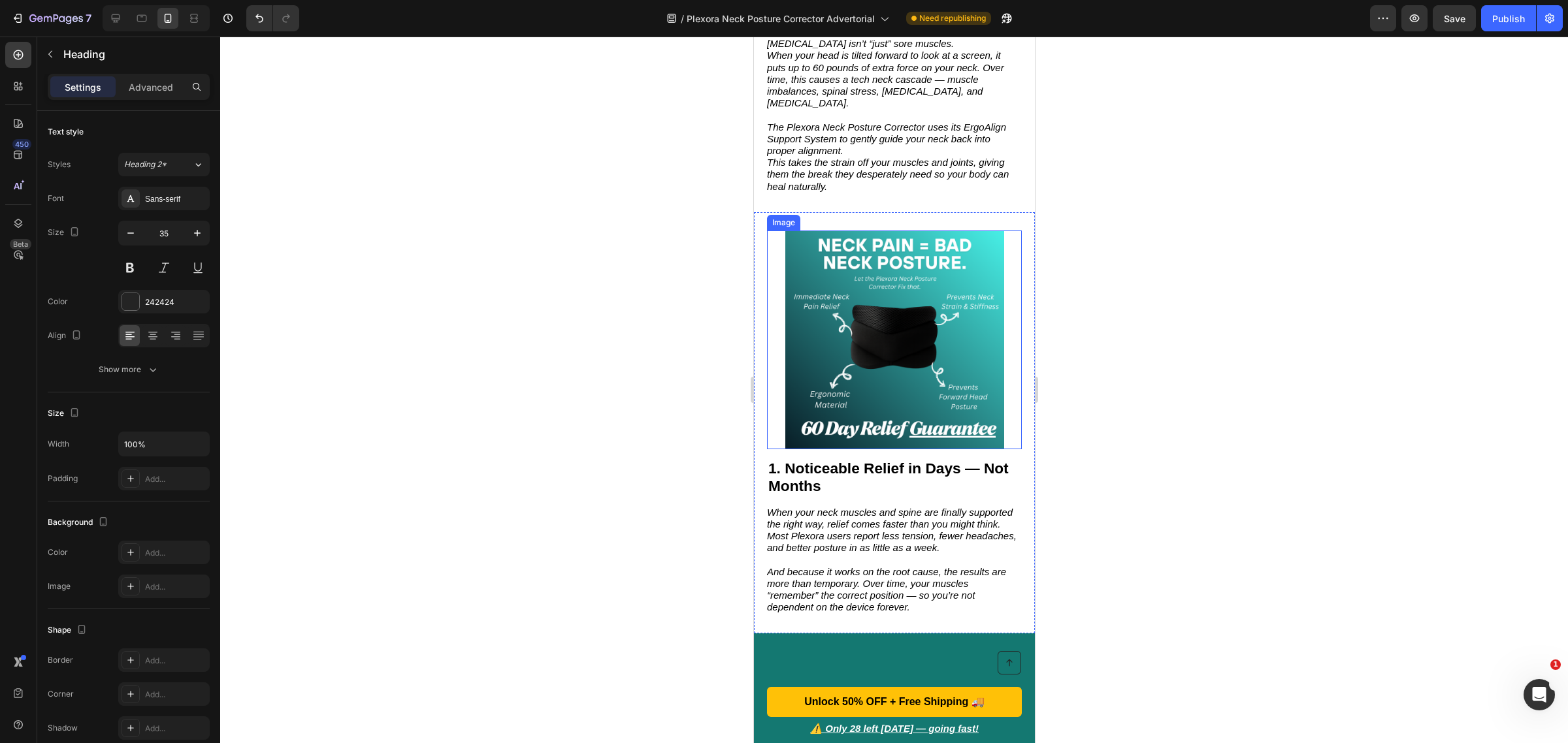
click at [882, 319] on img at bounding box center [895, 340] width 219 height 219
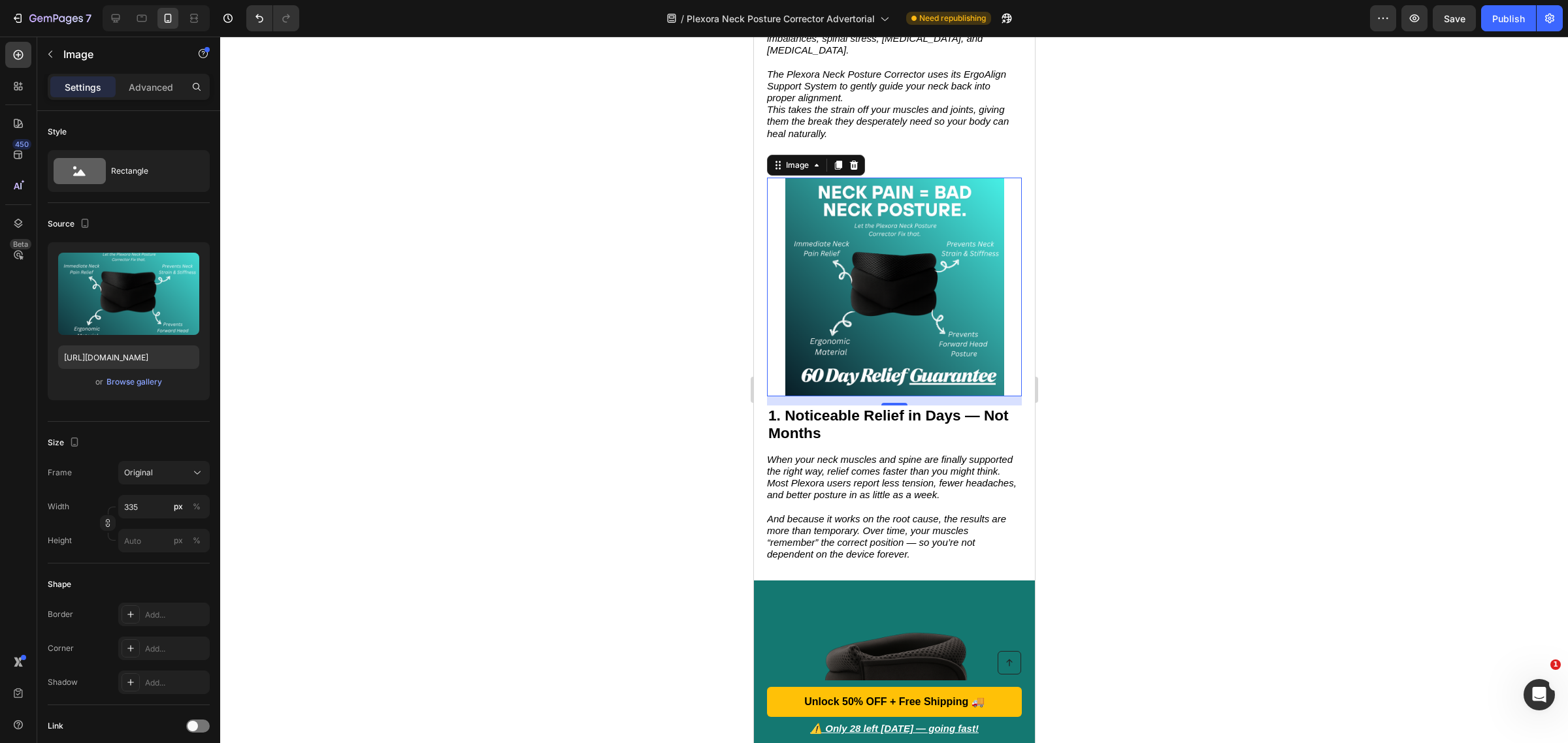
scroll to position [944, 0]
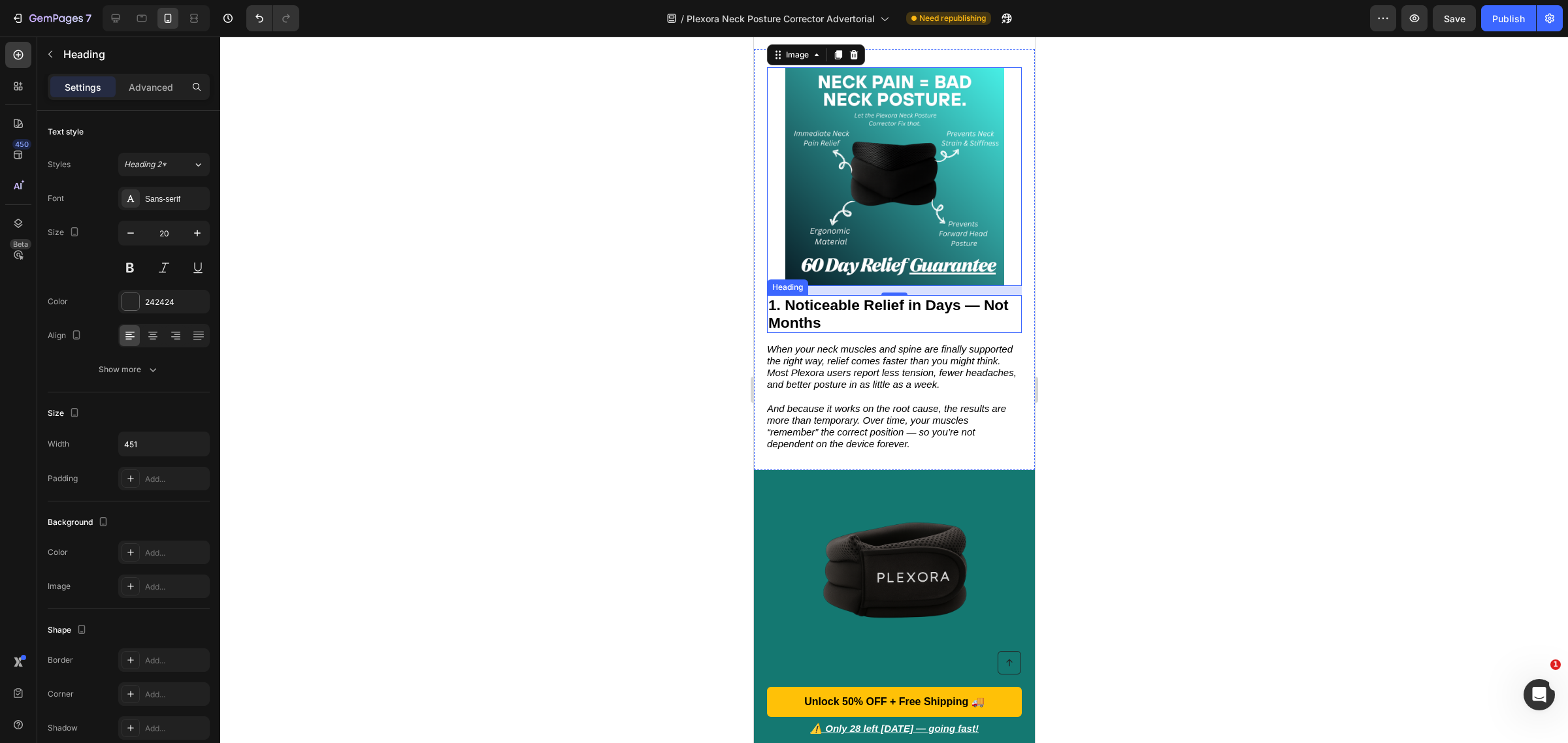
click at [776, 296] on strong "1. Noticeable Relief in Days — Not Months" at bounding box center [887, 314] width 240 height 35
click at [774, 296] on strong "1. Noticeable Relief in Days — Not Months" at bounding box center [887, 314] width 240 height 35
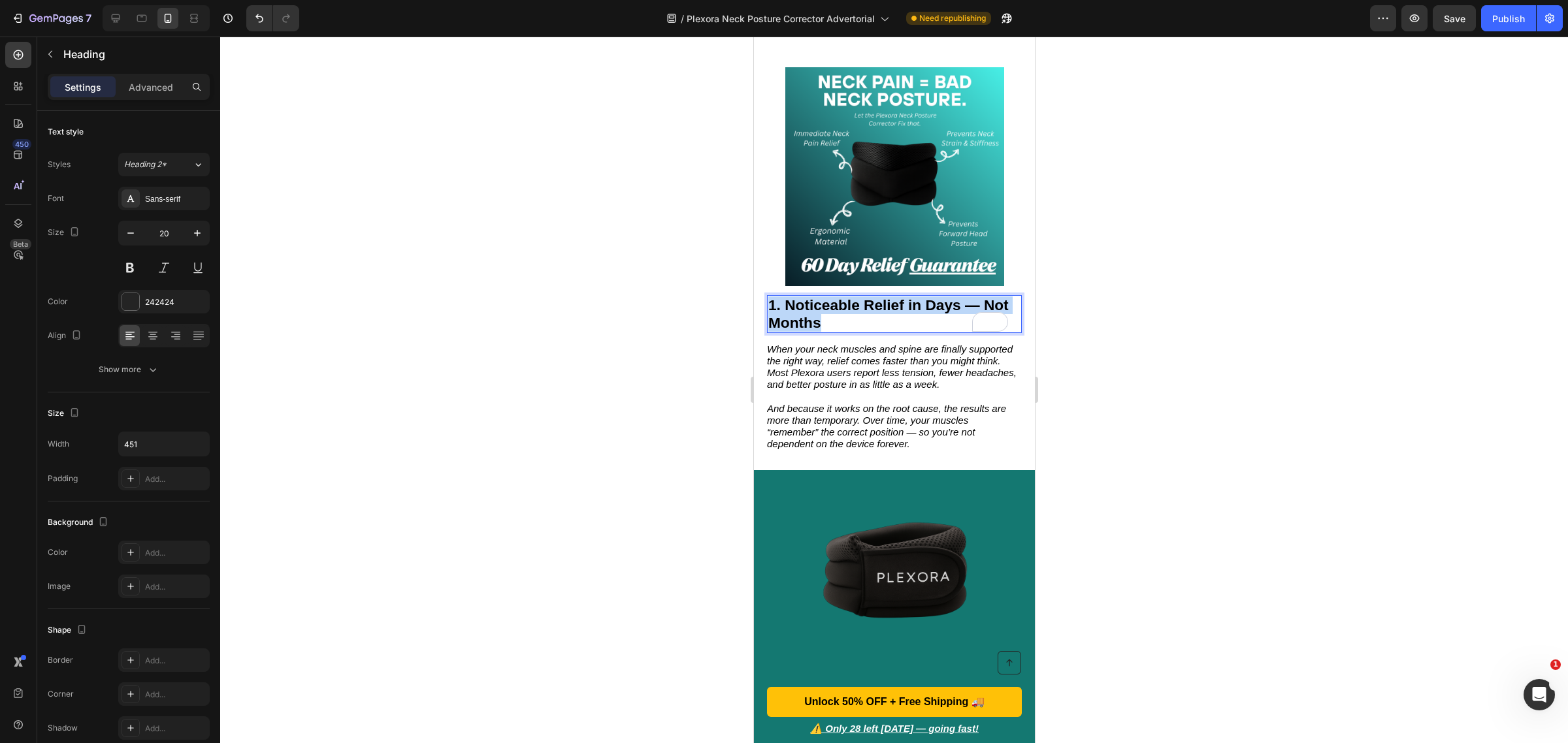
click at [774, 296] on strong "1. Noticeable Relief in Days — Not Months" at bounding box center [887, 314] width 240 height 35
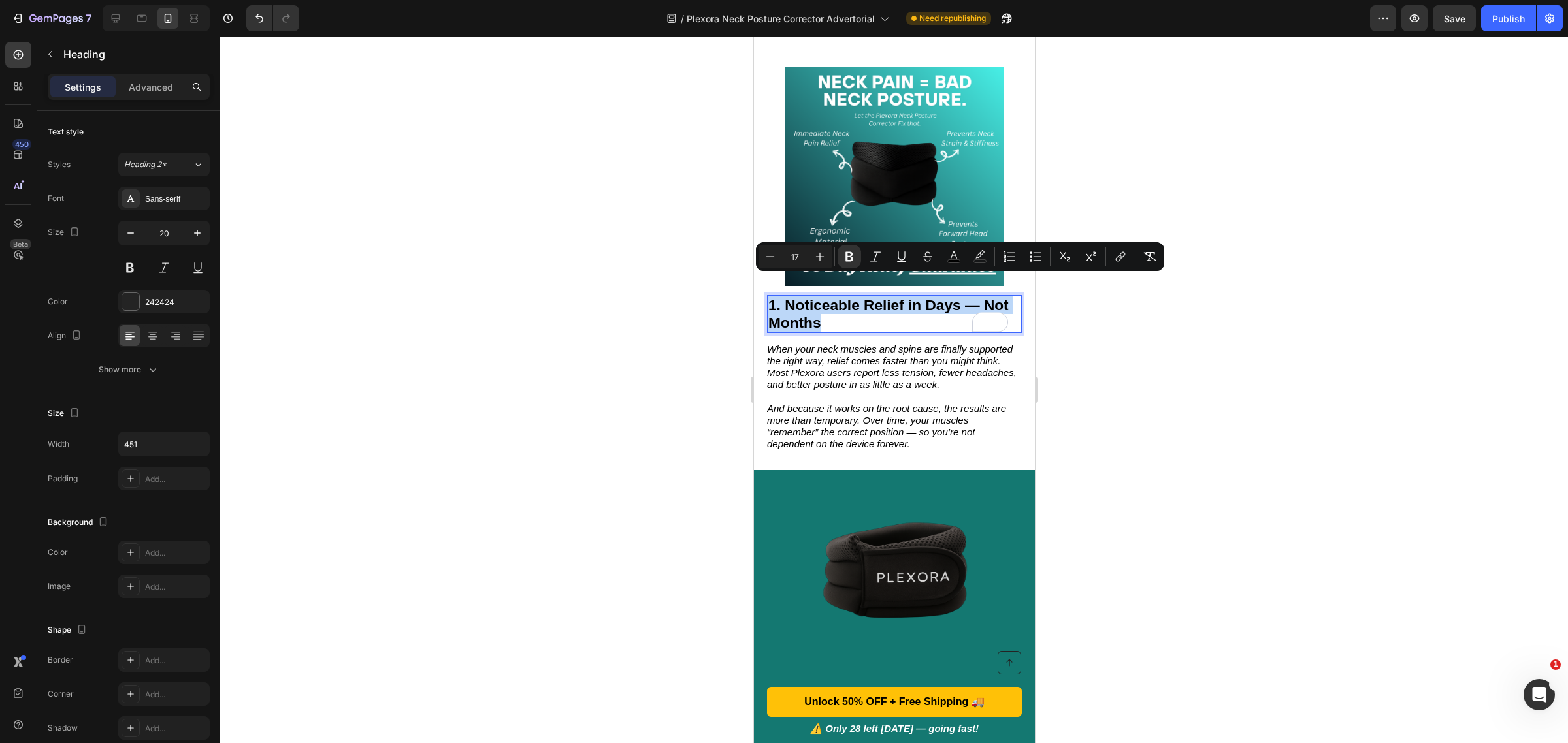
click at [774, 296] on strong "1. Noticeable Relief in Days — Not Months" at bounding box center [887, 314] width 240 height 35
click at [777, 296] on strong "1. Noticeable Relief in Days — Not Months" at bounding box center [887, 314] width 240 height 35
click at [774, 296] on strong "1. Noticeable Relief in Days — Not Months" at bounding box center [887, 314] width 240 height 35
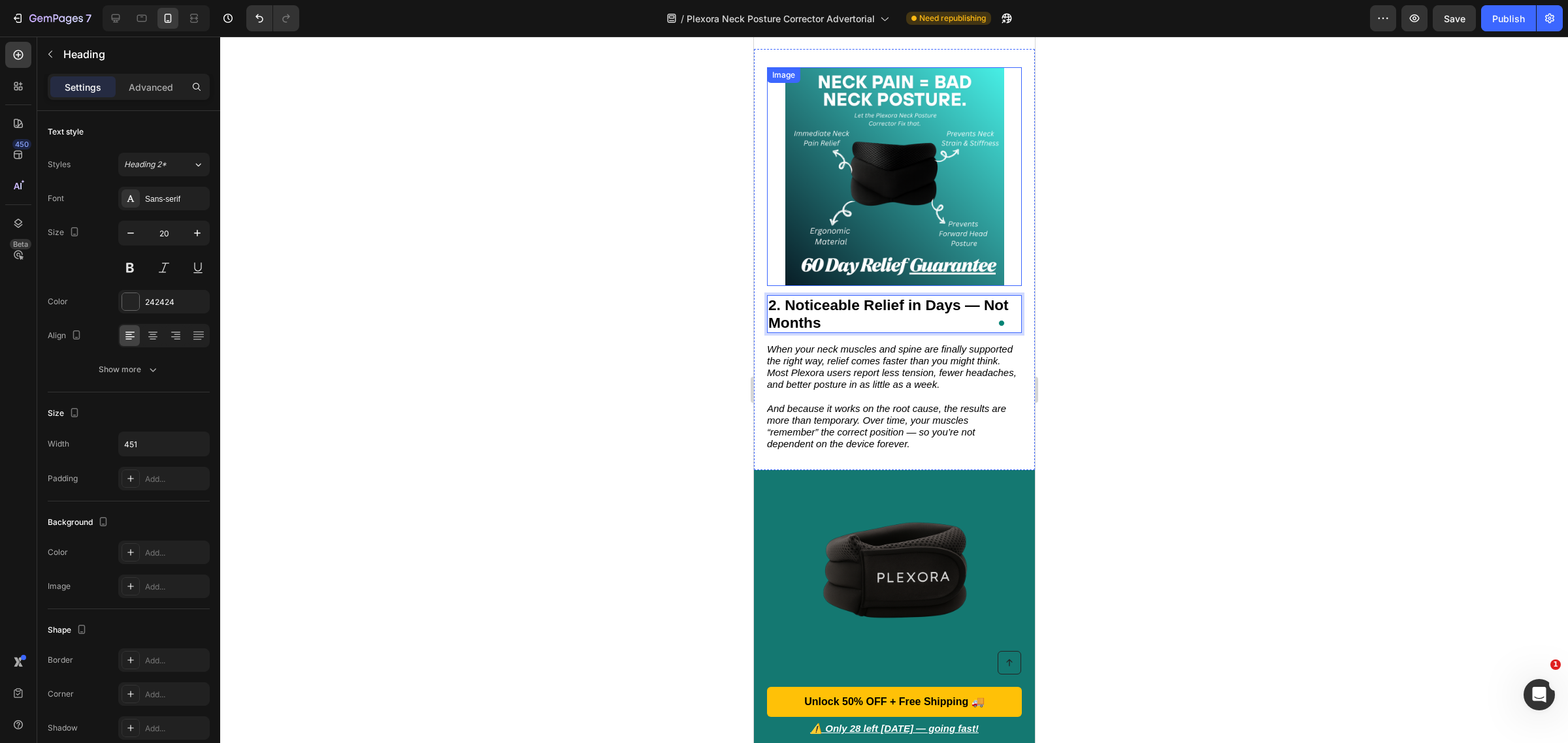
click at [810, 196] on img at bounding box center [895, 177] width 219 height 219
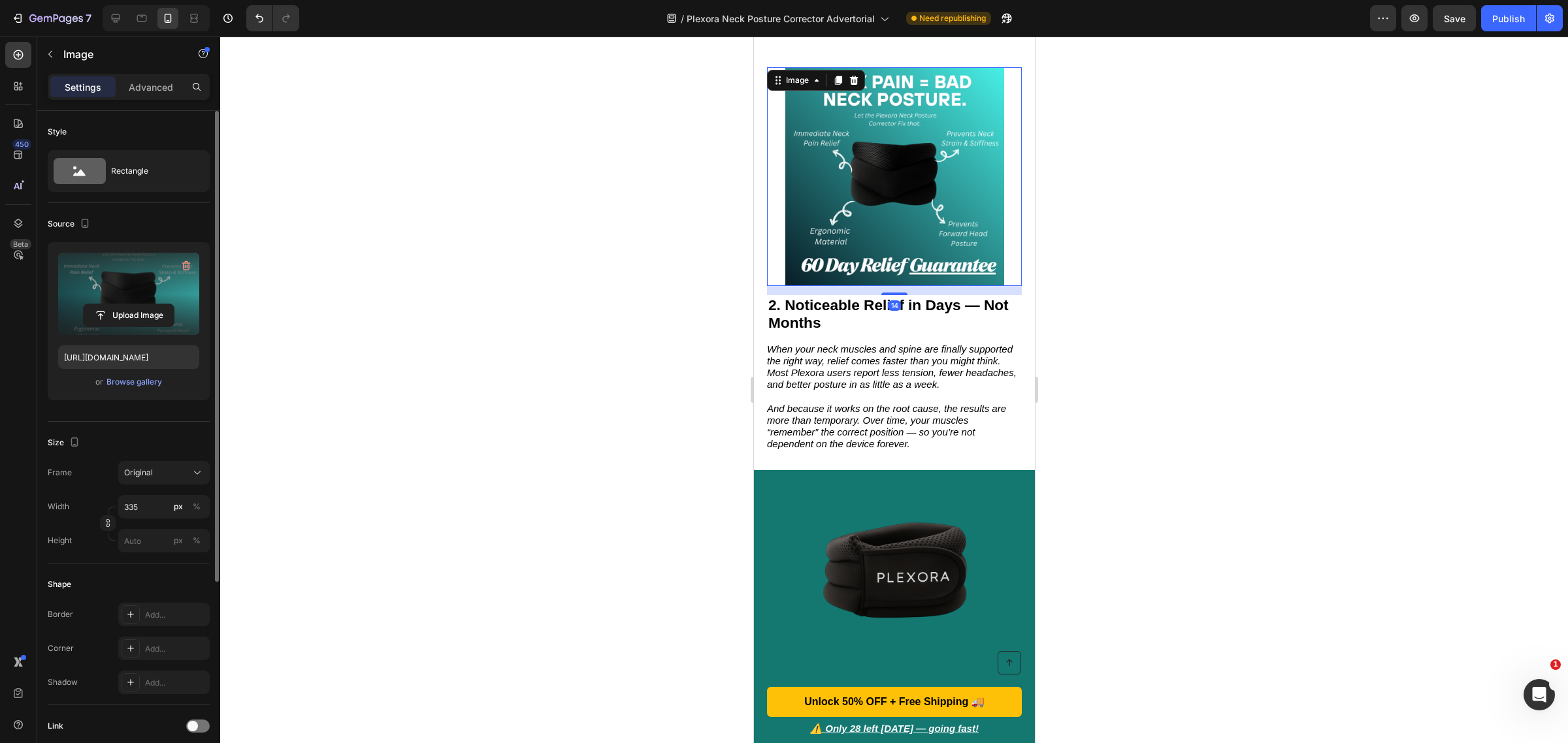
click at [143, 288] on label at bounding box center [128, 293] width 141 height 82
click at [143, 304] on input "file" at bounding box center [129, 315] width 90 height 22
type input "[URL][DOMAIN_NAME]"
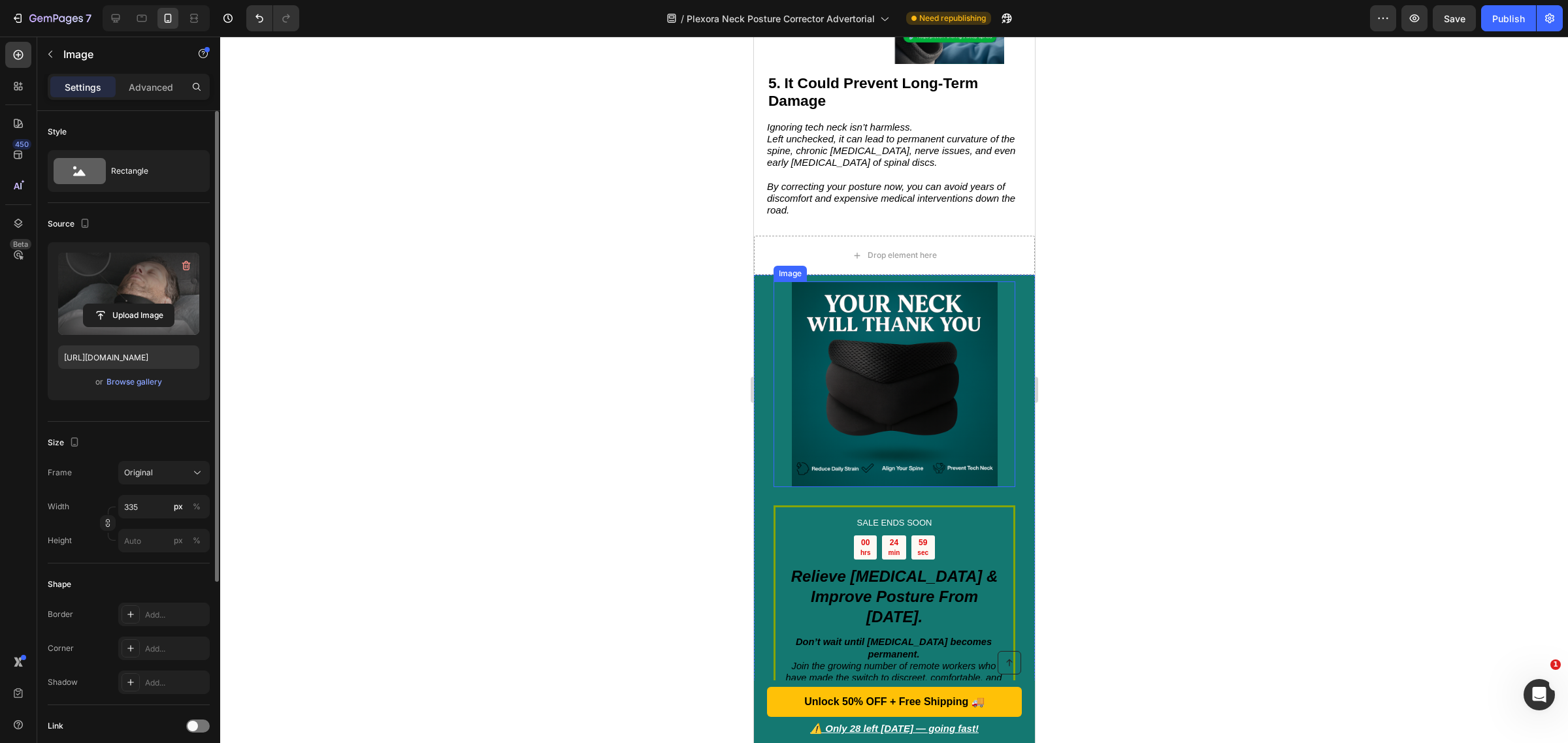
scroll to position [3836, 0]
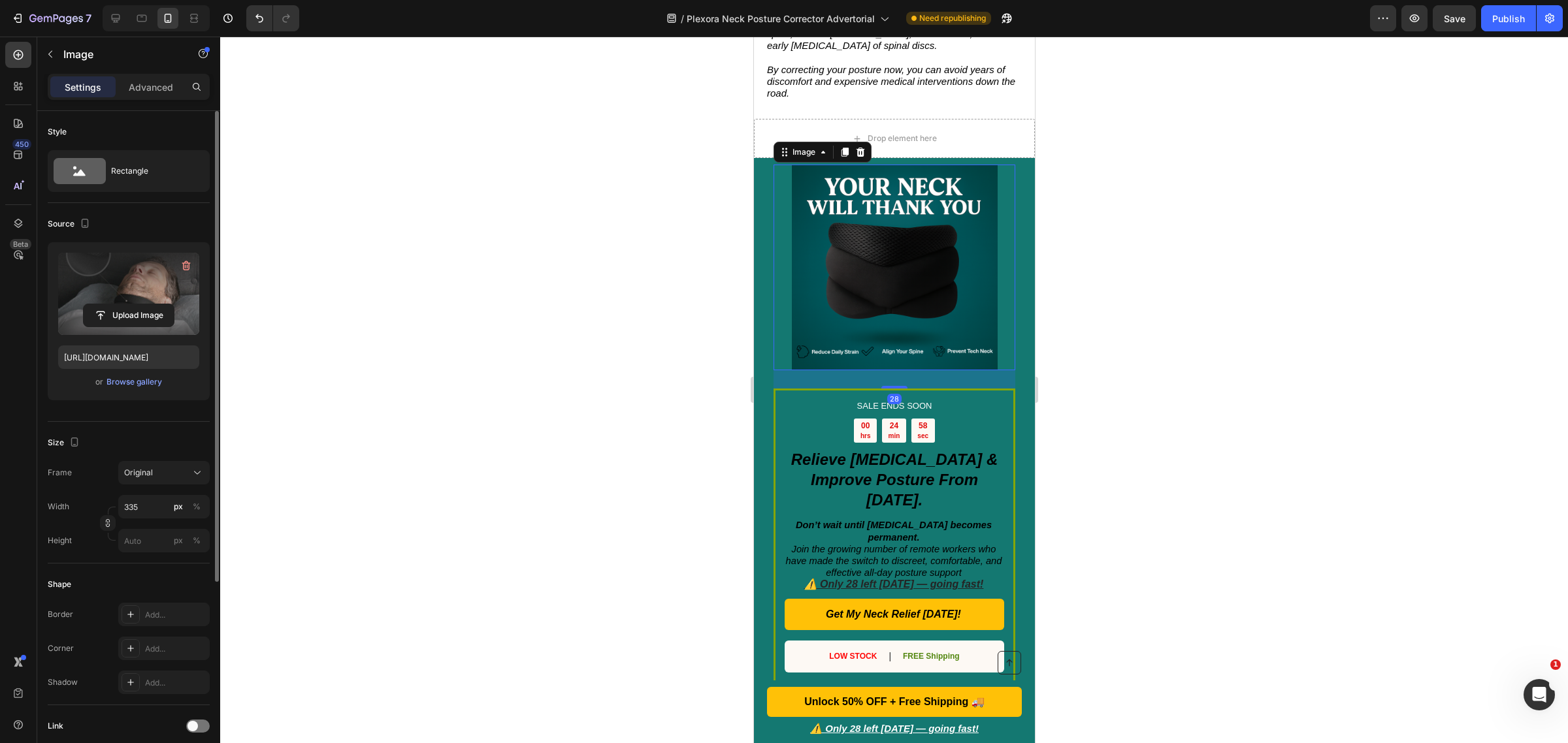
click at [882, 297] on img at bounding box center [894, 267] width 205 height 205
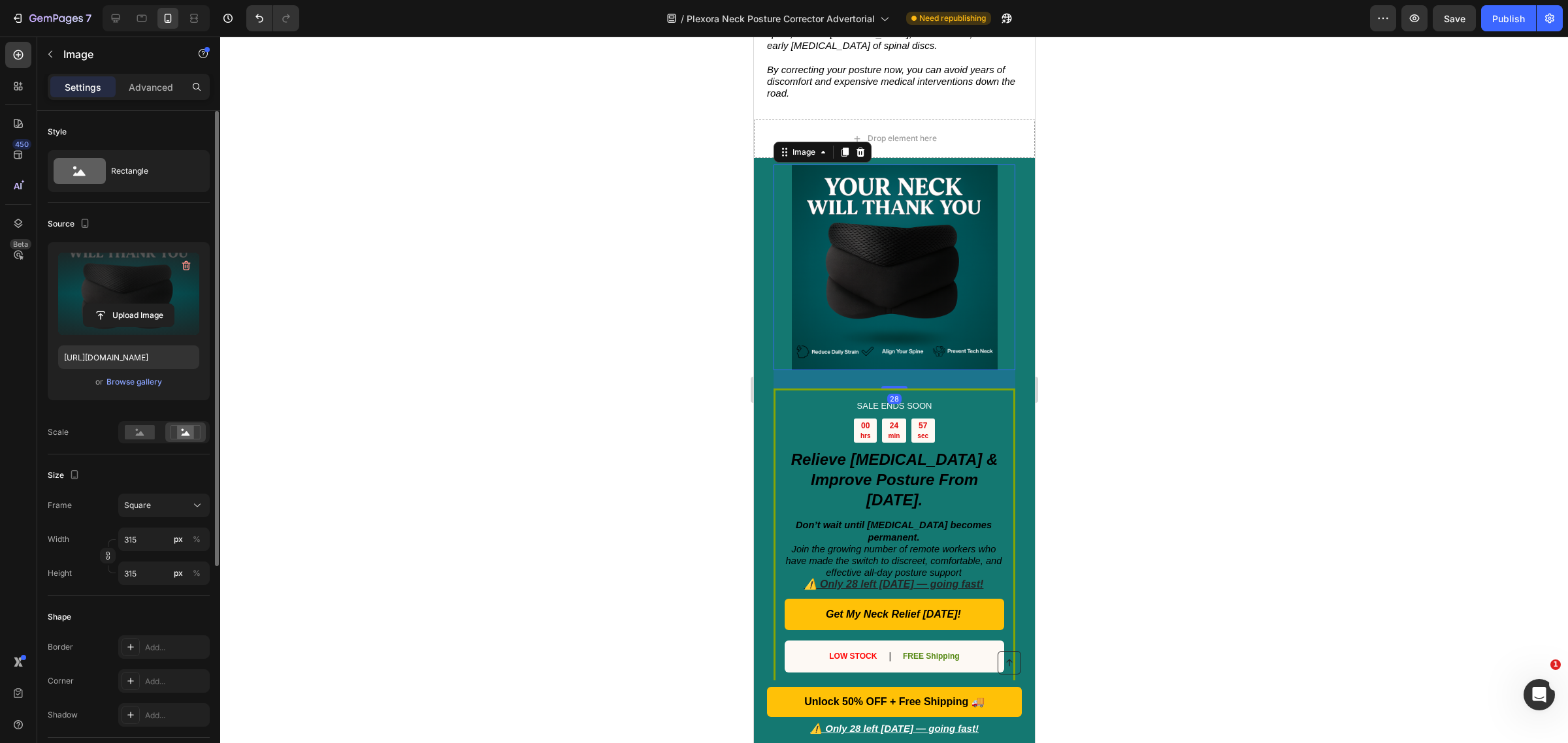
click at [131, 297] on label at bounding box center [128, 293] width 141 height 82
click at [131, 304] on input "file" at bounding box center [129, 315] width 90 height 22
type input "[URL][DOMAIN_NAME]"
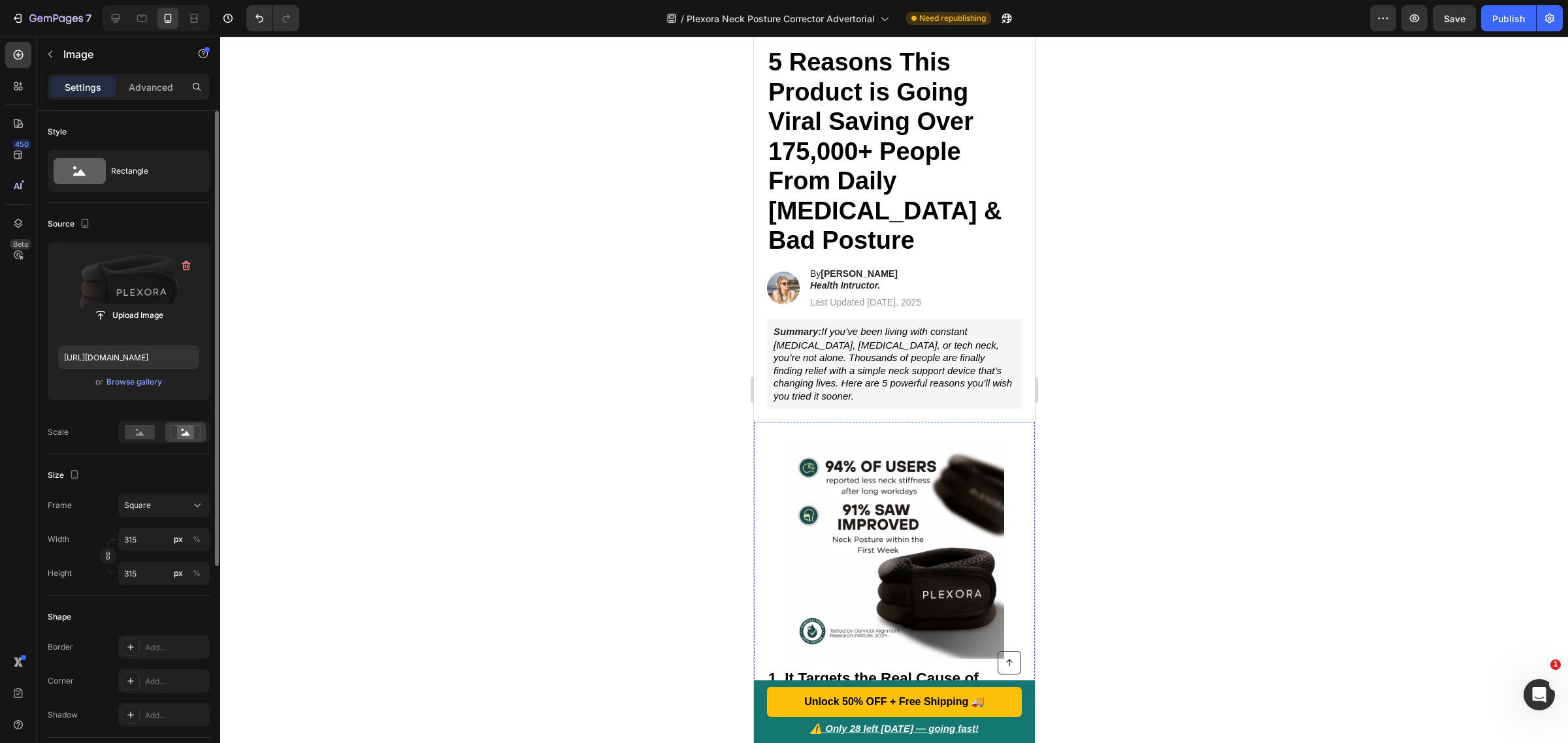
scroll to position [79, 0]
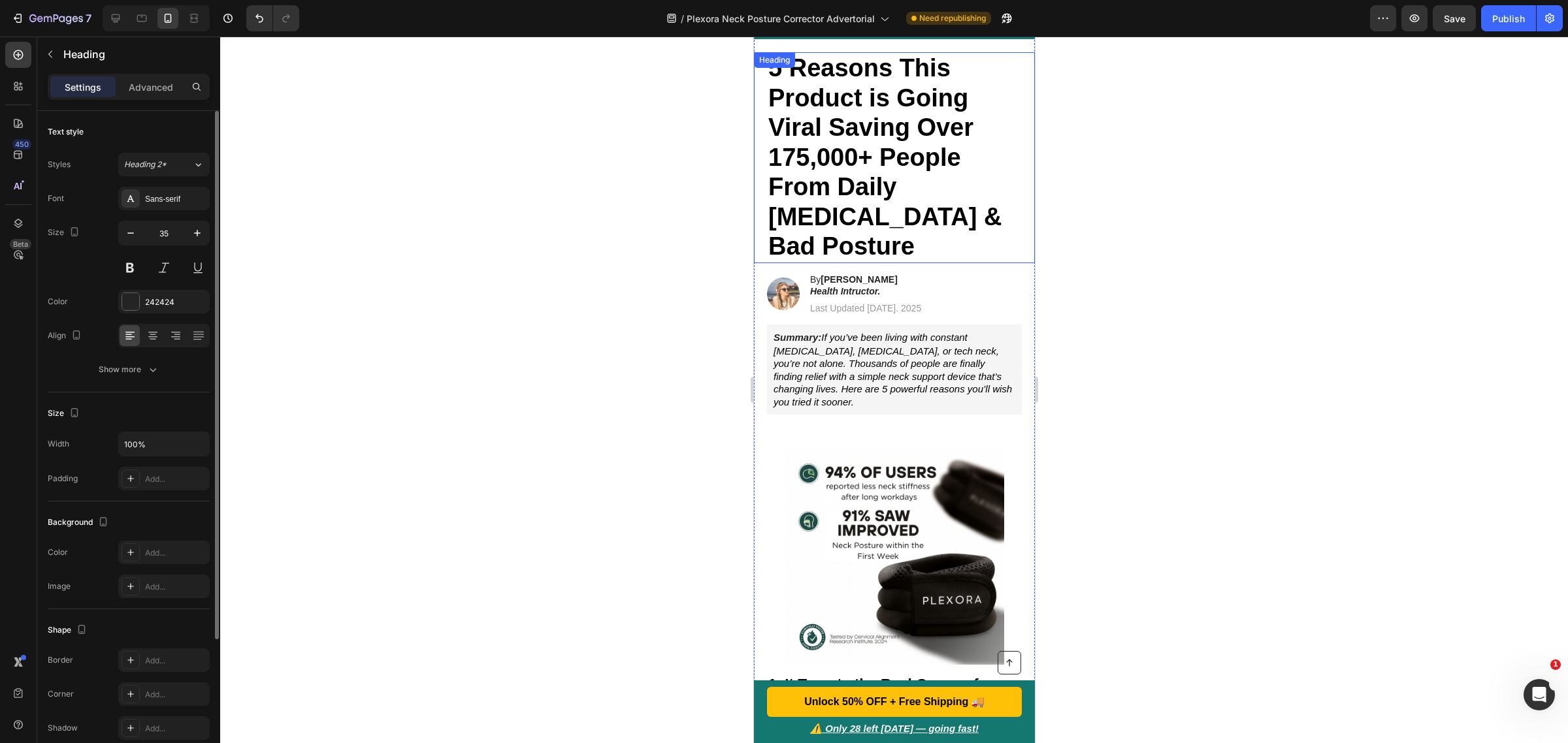
click at [769, 164] on strong "5 Reasons This Product is Going Viral Saving Over 175,000+ People From Daily [M…" at bounding box center [883, 157] width 233 height 205
click at [803, 165] on strong "5 Reasons This Product is Going Viral Saving Over 175,000+ People From Daily [M…" at bounding box center [883, 157] width 233 height 205
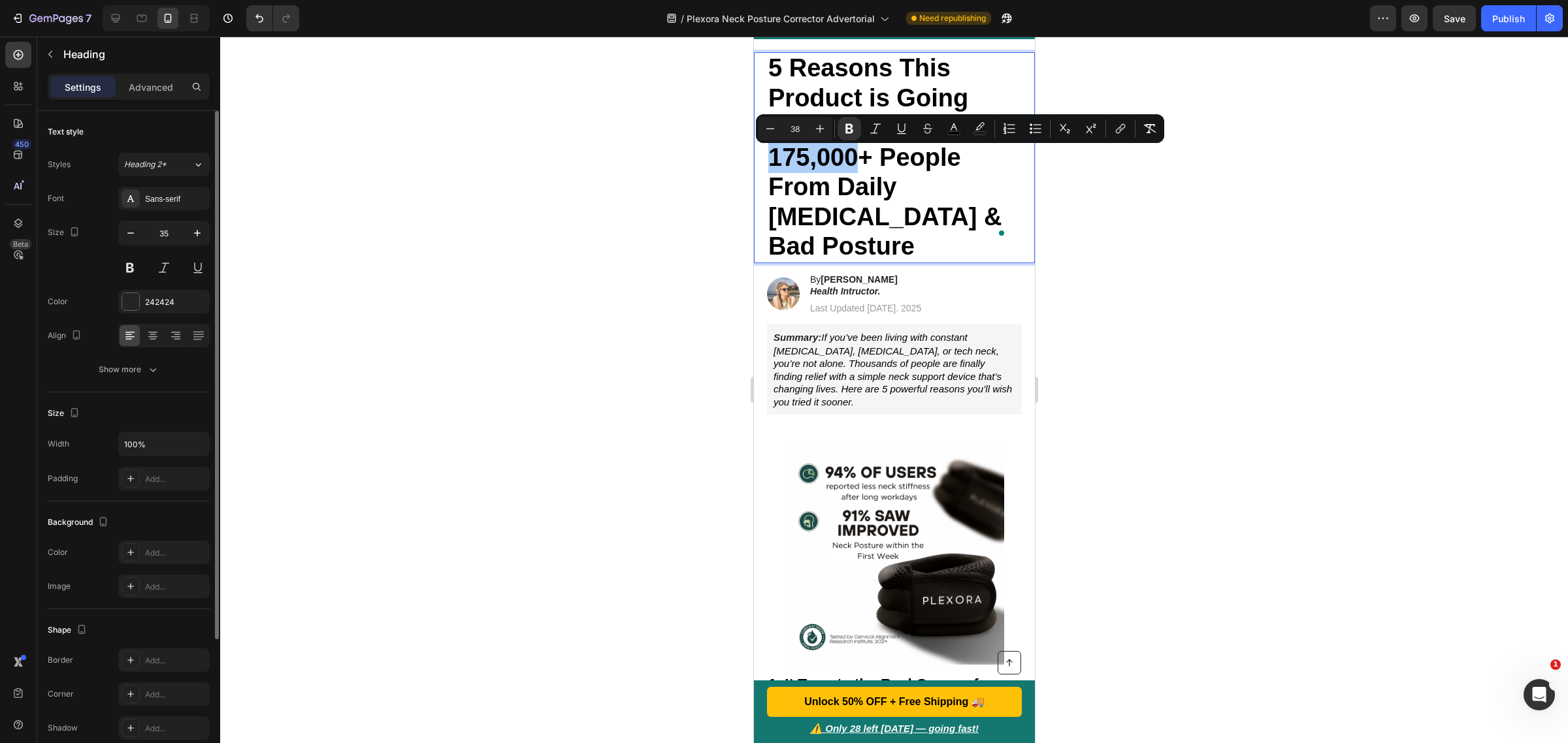
click at [887, 126] on div "Minus 38 Plus Bold Italic Underline Strikethrough color color Numbered List Bul…" at bounding box center [960, 129] width 404 height 24
click at [896, 128] on icon "Editor contextual toolbar" at bounding box center [902, 129] width 13 height 13
click at [876, 129] on icon "Editor contextual toolbar" at bounding box center [875, 129] width 13 height 13
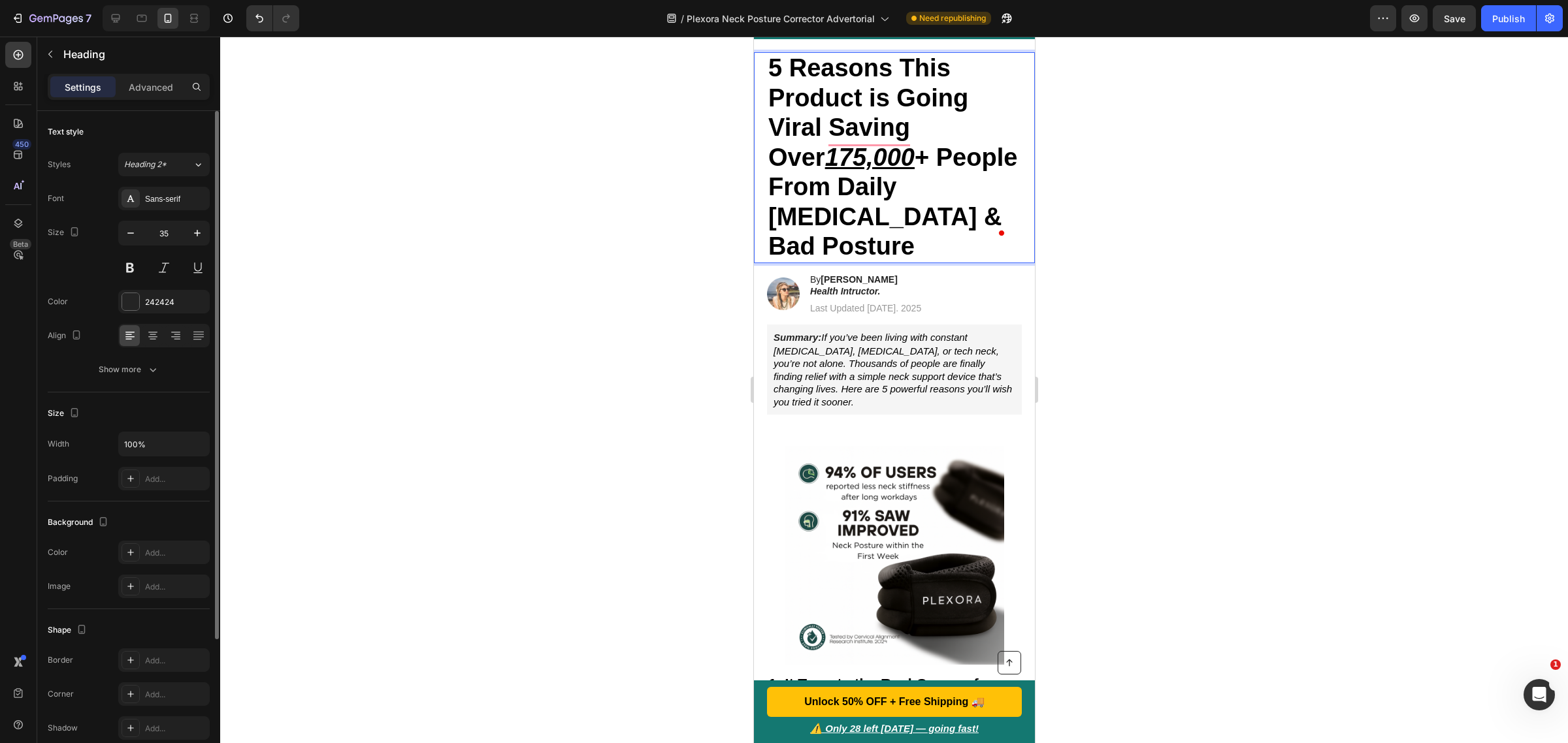
click at [861, 161] on strong "+ People From Daily [MEDICAL_DATA] & Bad Posture" at bounding box center [892, 202] width 249 height 117
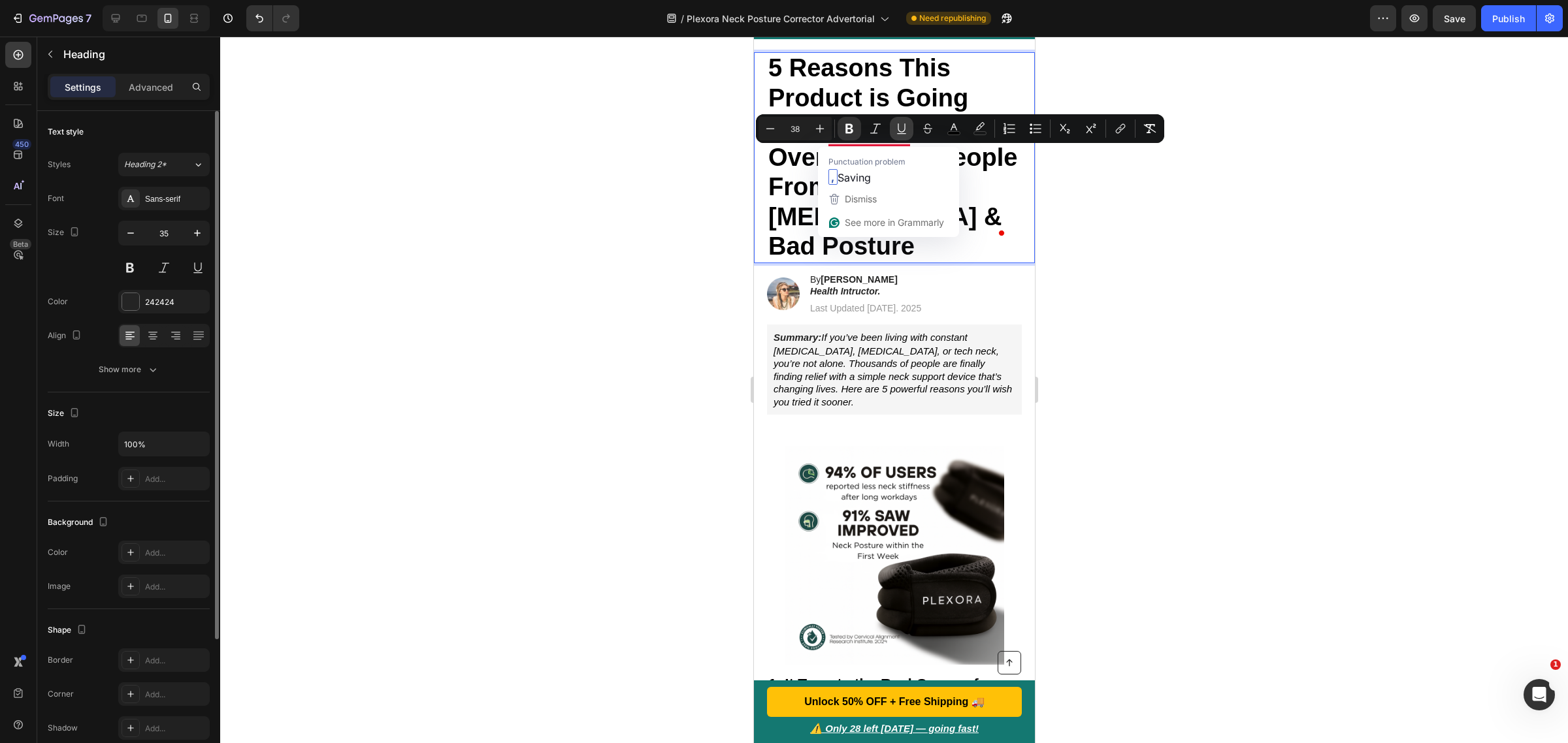
click at [893, 126] on button "Underline" at bounding box center [902, 129] width 24 height 24
click at [1117, 324] on div at bounding box center [894, 389] width 1348 height 706
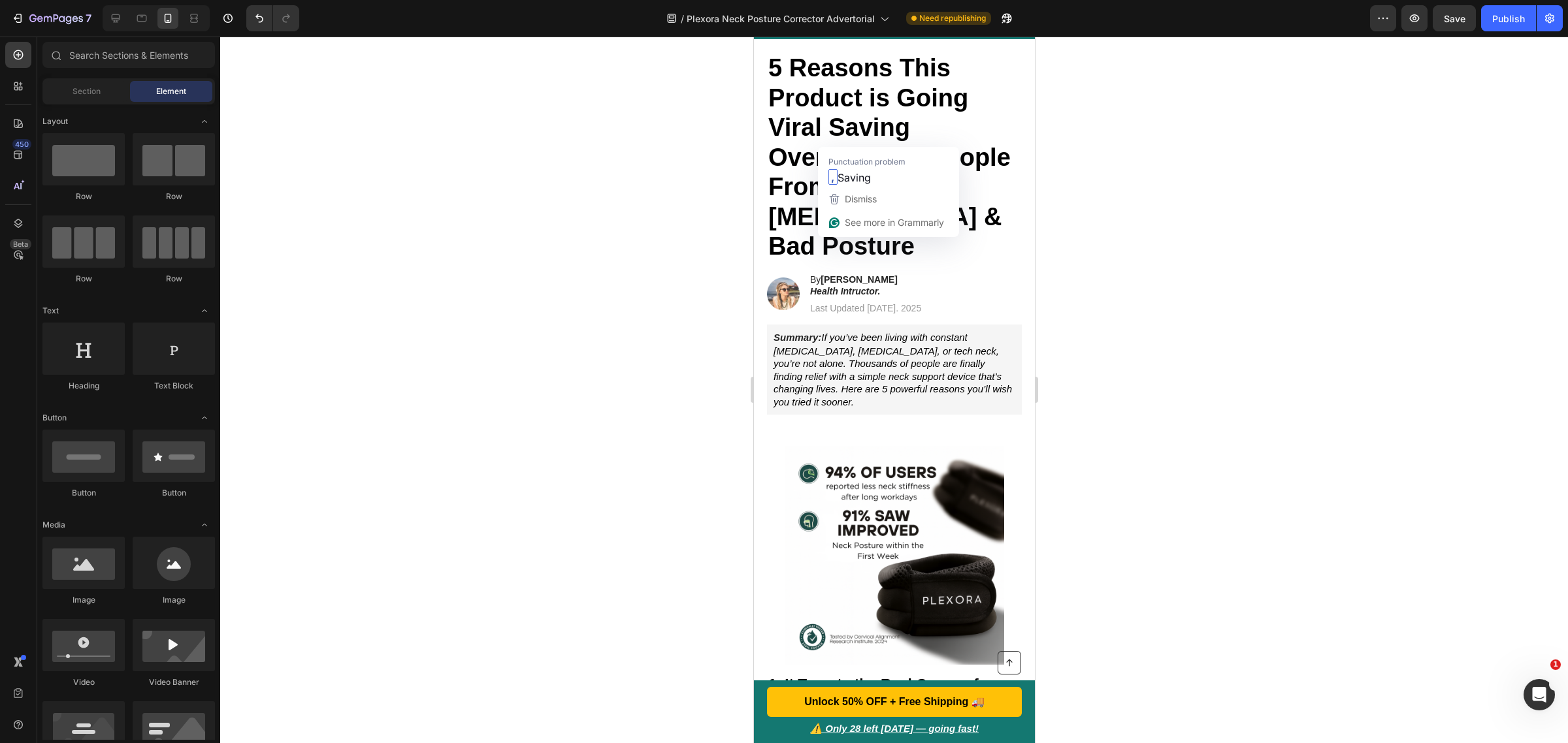
click at [1127, 256] on div at bounding box center [894, 389] width 1348 height 706
click at [912, 167] on div ", Saving" at bounding box center [888, 177] width 125 height 21
click at [873, 203] on span "Dismiss" at bounding box center [860, 199] width 32 height 11
click at [609, 216] on div at bounding box center [894, 389] width 1348 height 706
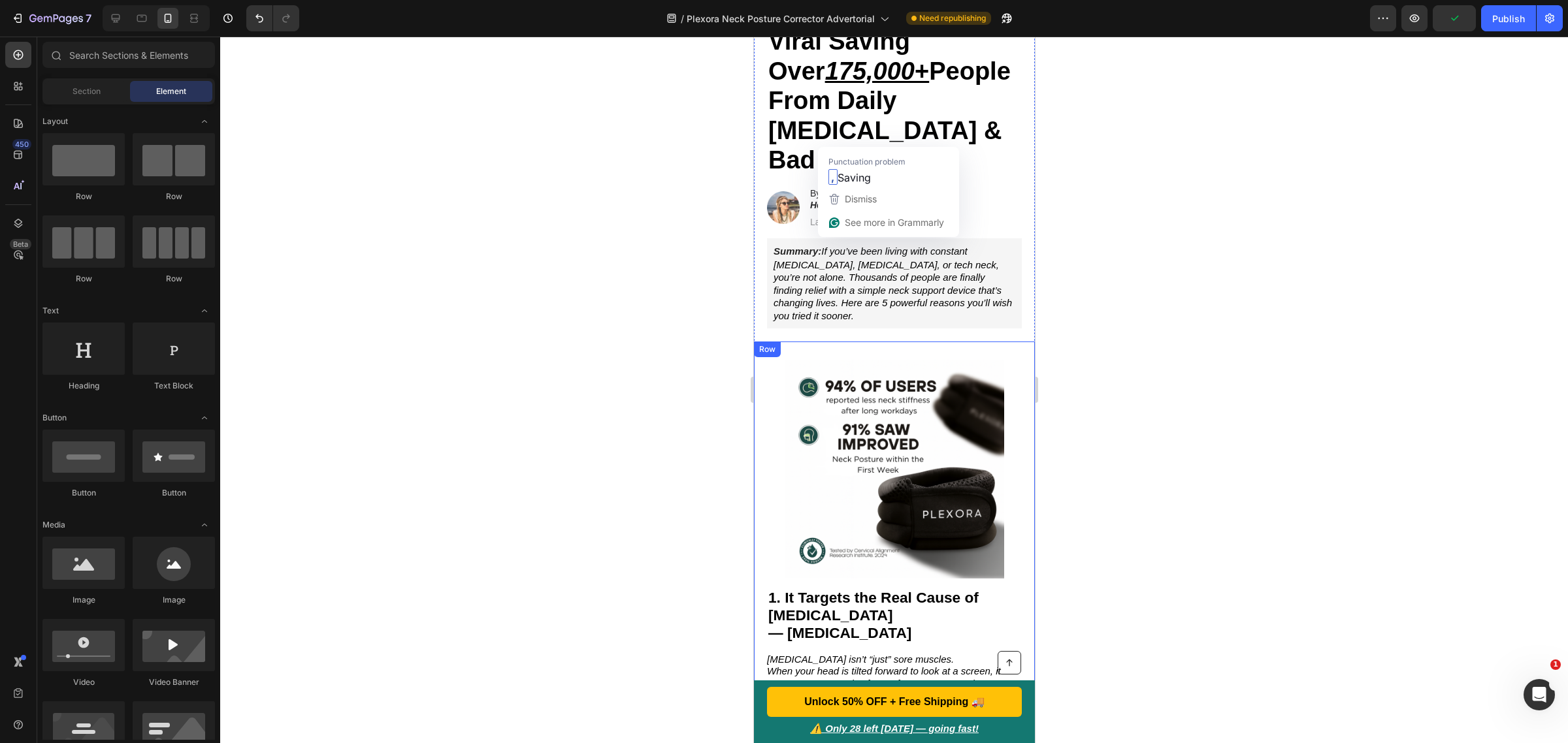
scroll to position [160, 0]
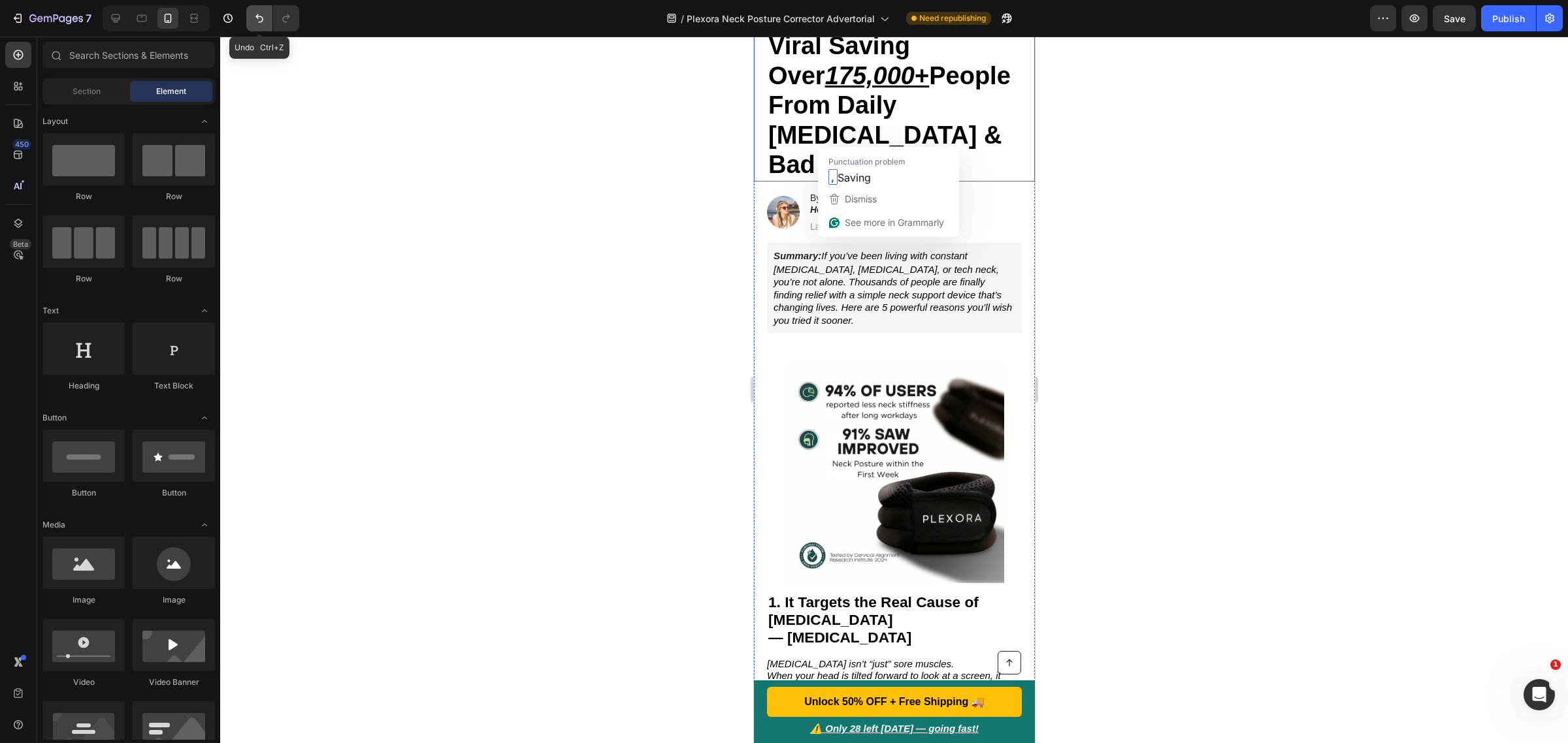
click at [257, 21] on icon "Undo/Redo" at bounding box center [259, 18] width 13 height 13
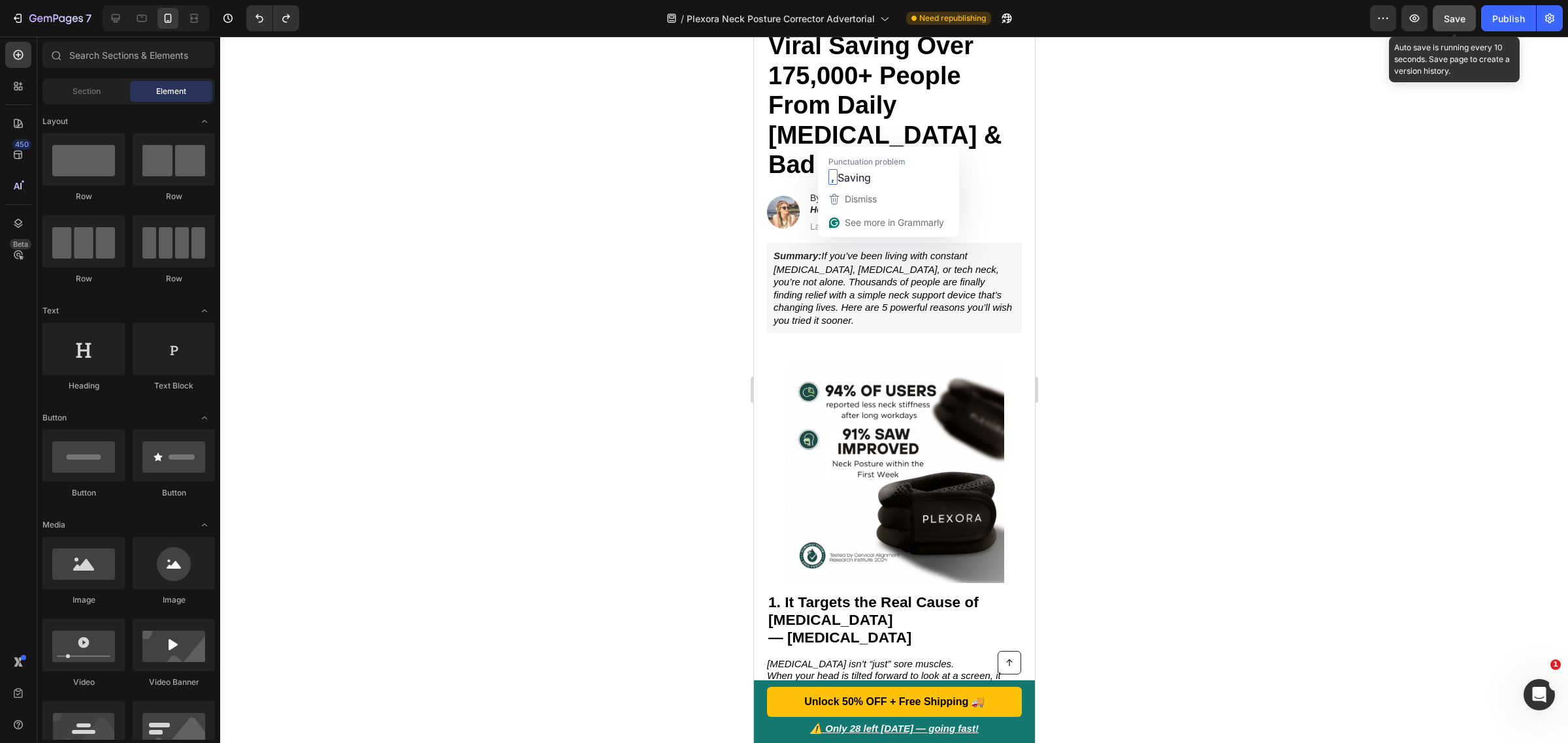
click at [1462, 21] on span "Save" at bounding box center [1454, 18] width 21 height 11
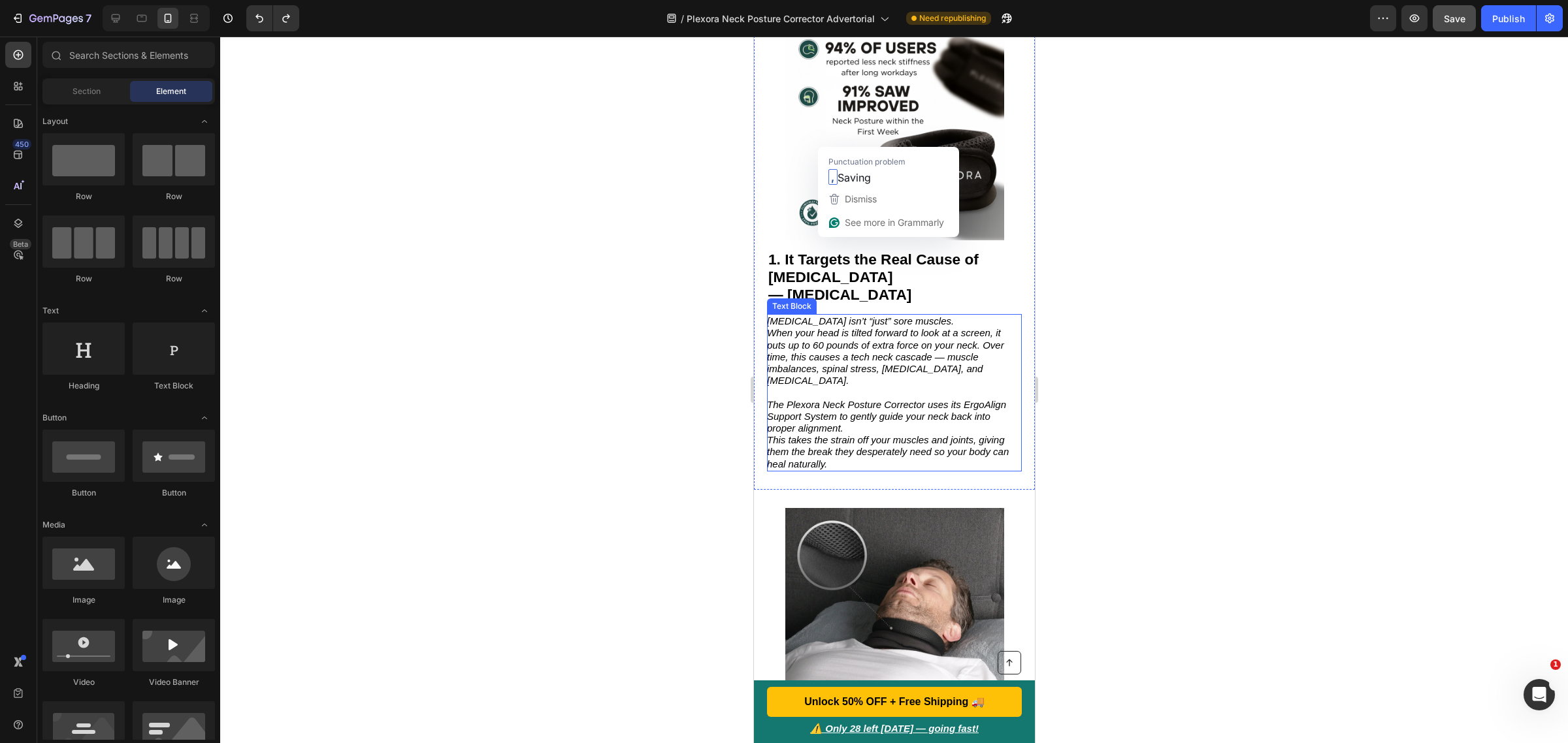
scroll to position [239, 0]
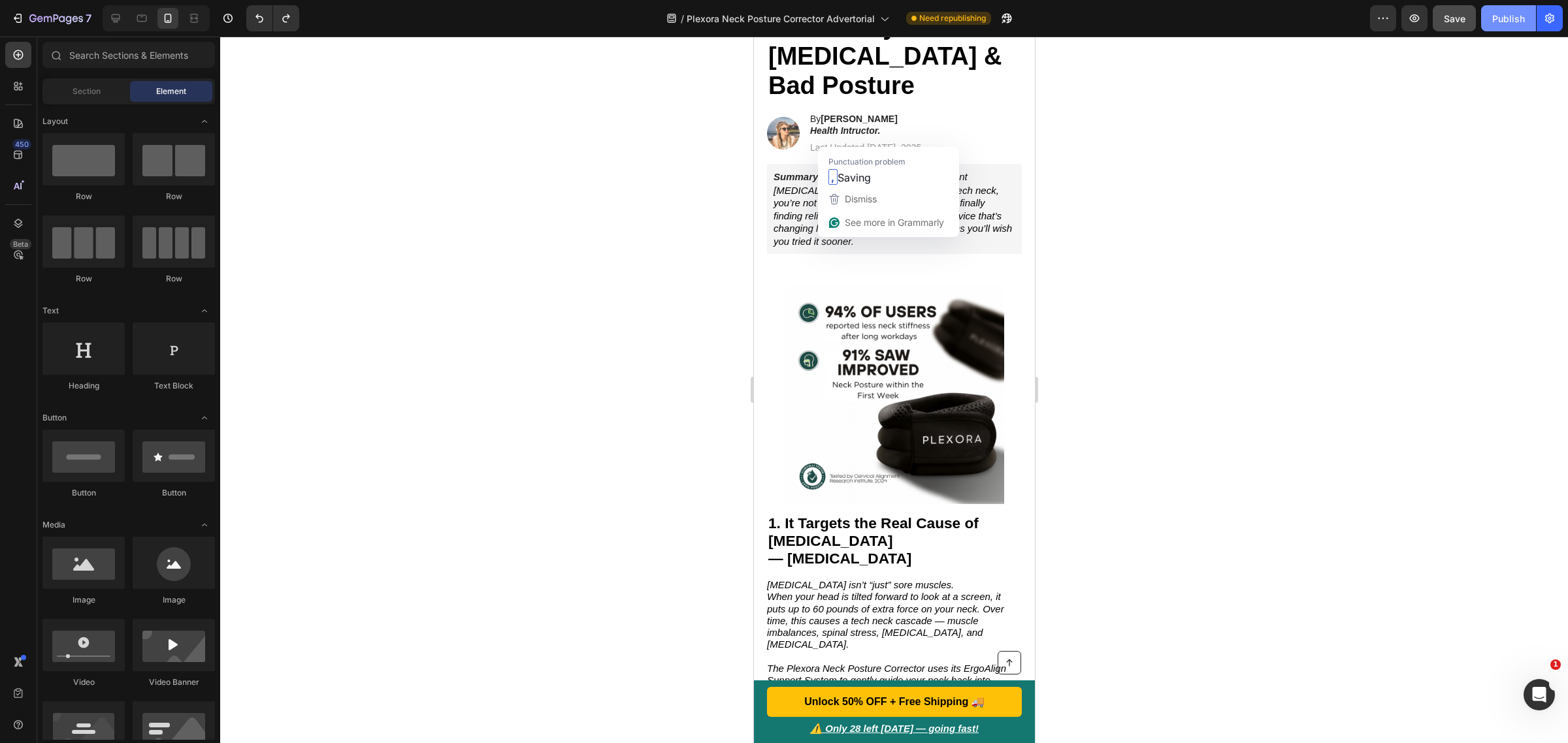
click at [1511, 25] on button "Publish" at bounding box center [1509, 18] width 55 height 26
